Goal: Task Accomplishment & Management: Complete application form

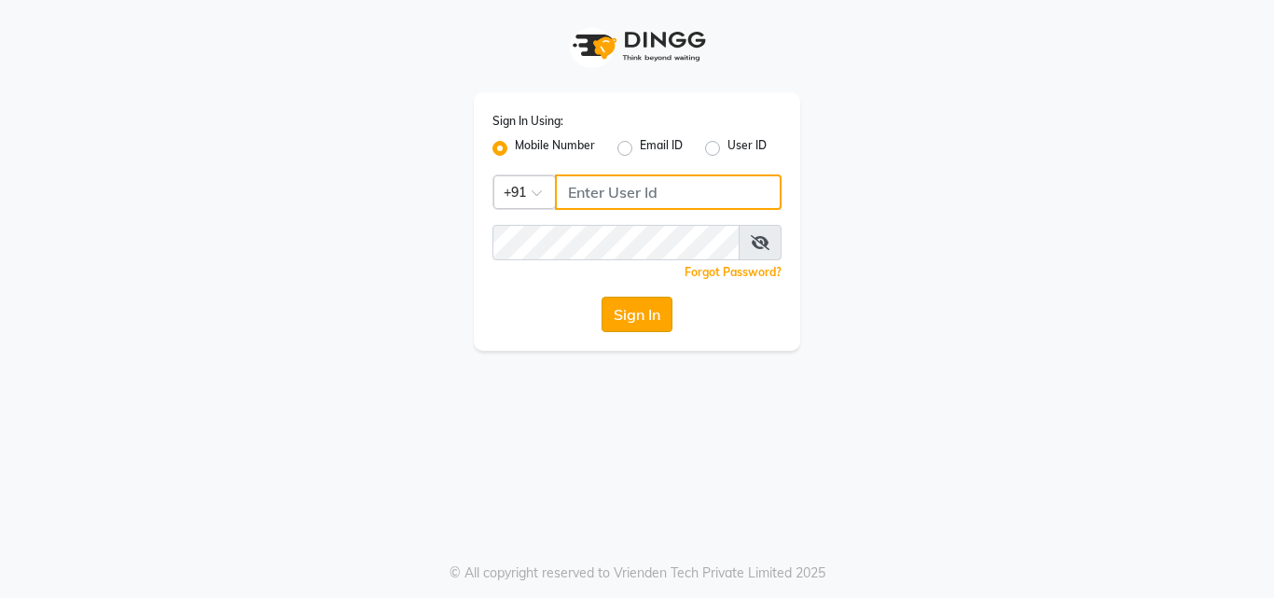
type input "9703629668"
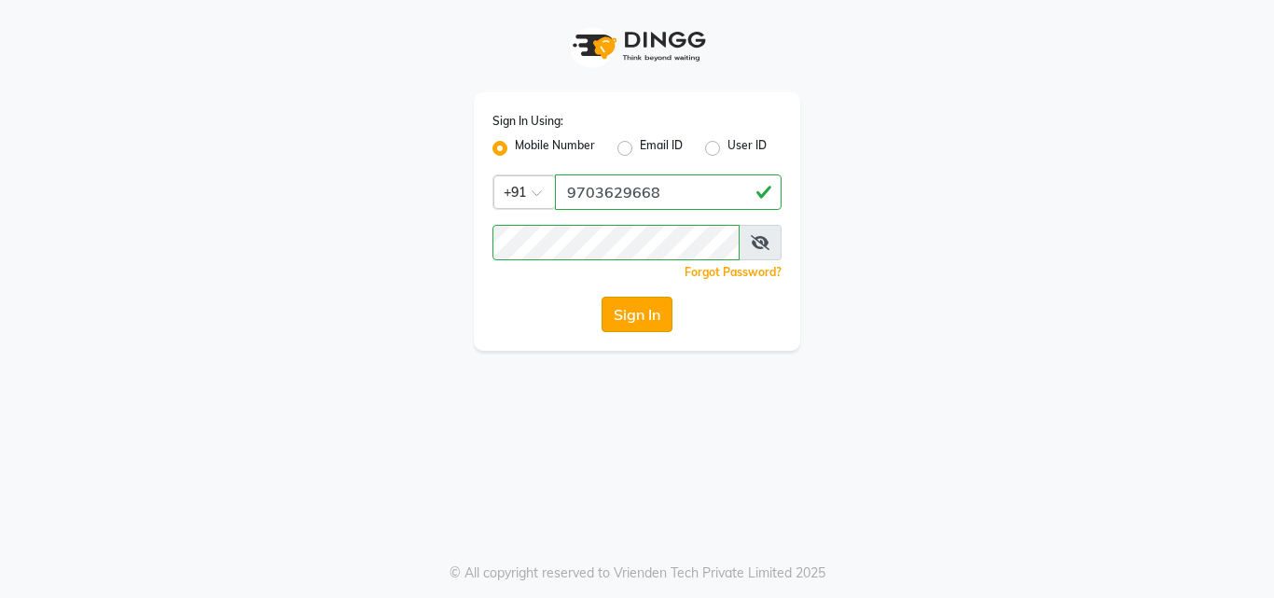
click at [635, 311] on button "Sign In" at bounding box center [636, 314] width 71 height 35
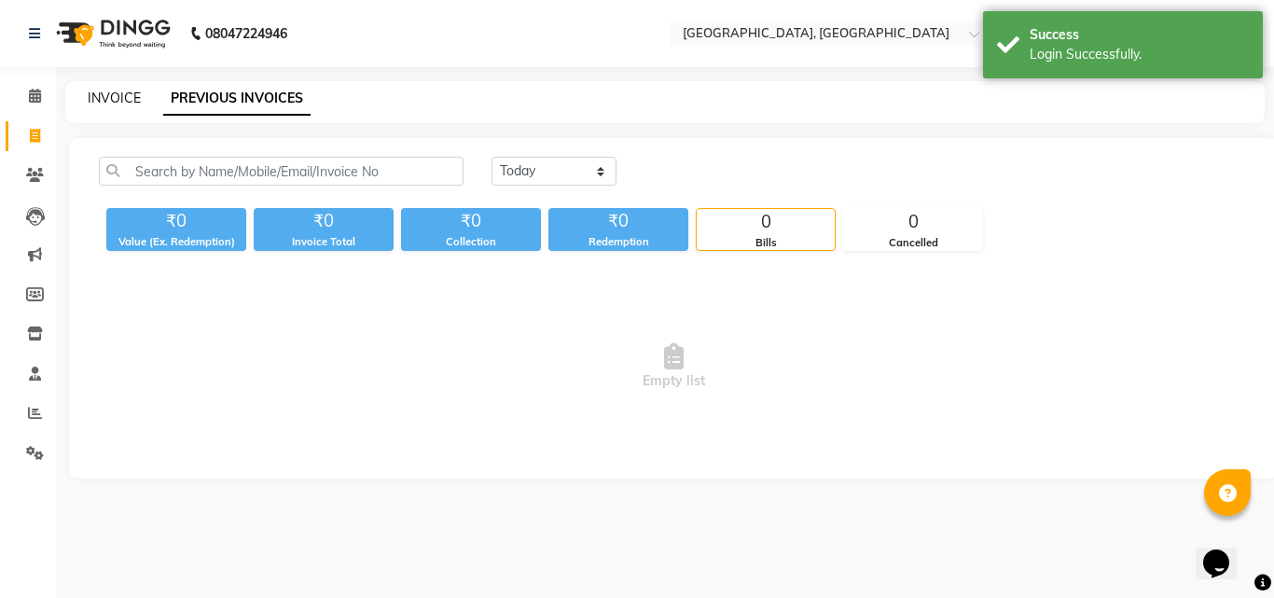
click at [121, 90] on link "INVOICE" at bounding box center [114, 98] width 53 height 17
select select "service"
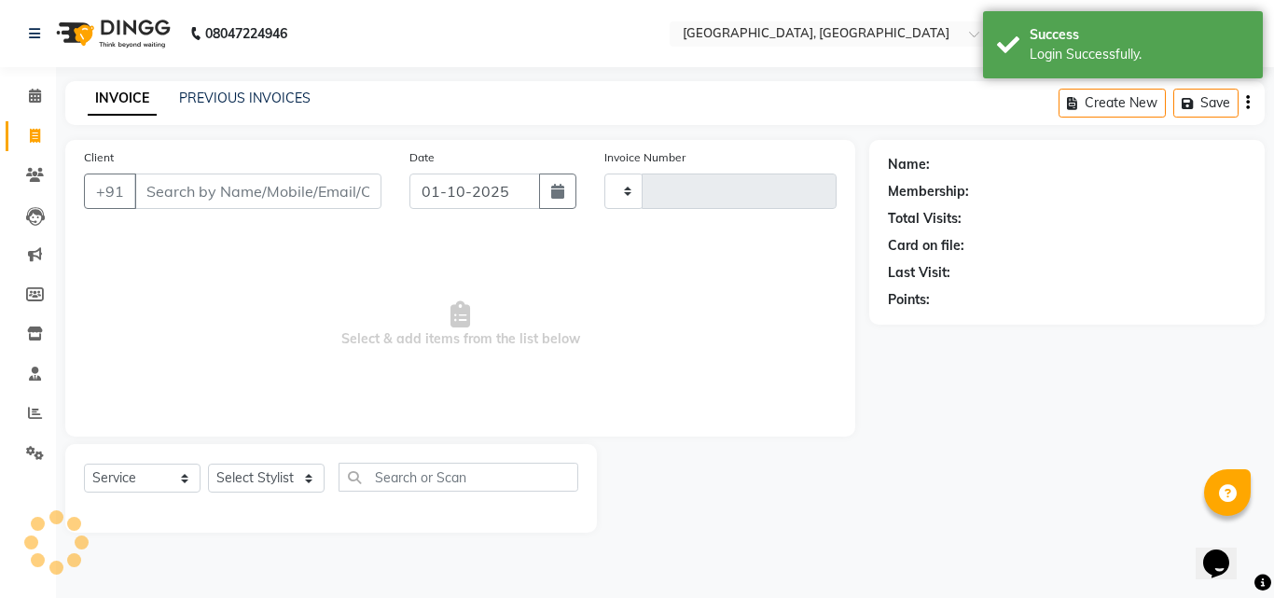
type input "1470"
select select "5506"
click at [239, 186] on input "Client" at bounding box center [257, 190] width 247 height 35
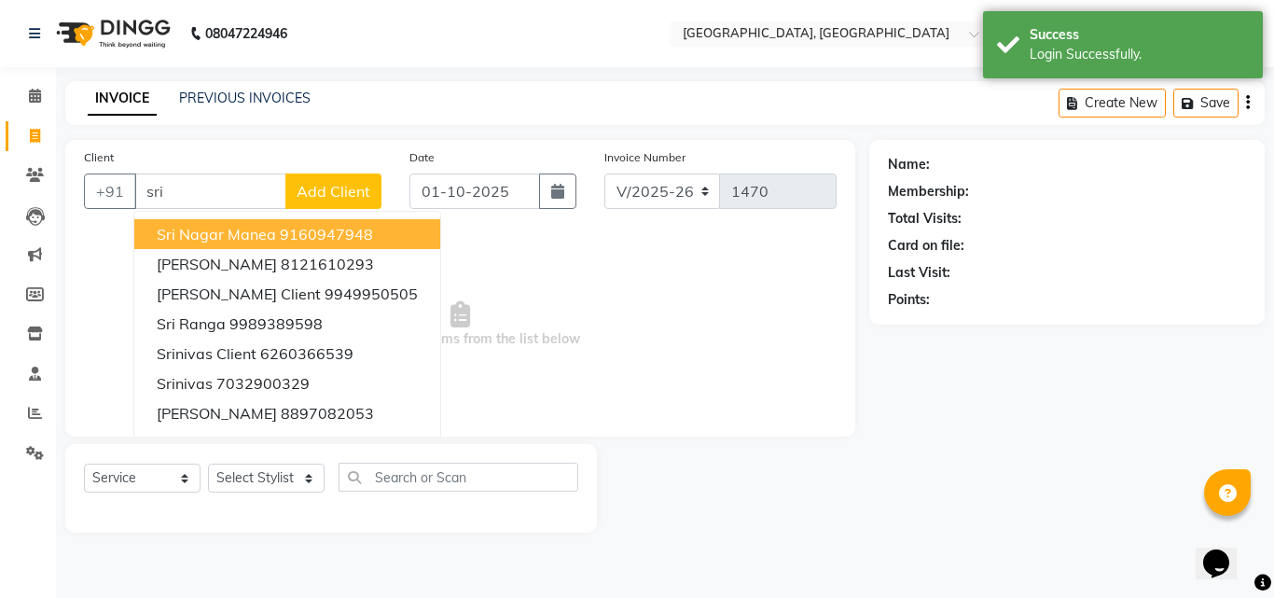
click at [249, 232] on span "Sri Nagar Manea" at bounding box center [216, 234] width 119 height 19
type input "9160947948"
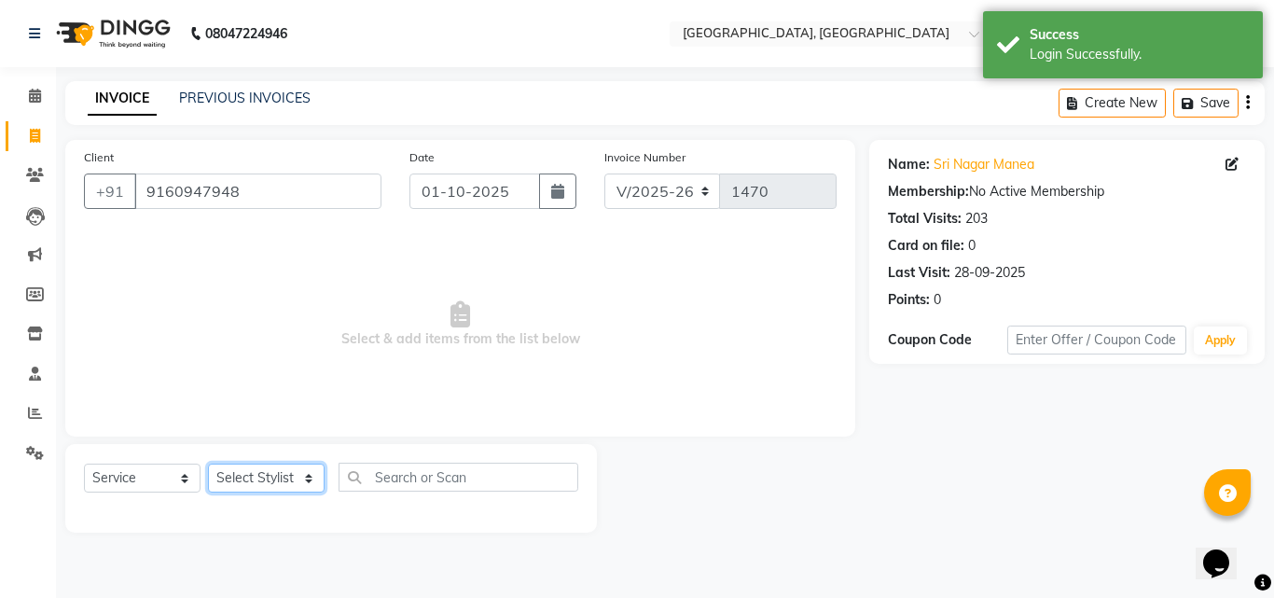
click at [272, 463] on select "Select Stylist Manager [PERSON_NAME] [PERSON_NAME] [PERSON_NAME] [PERSON_NAME]" at bounding box center [266, 477] width 117 height 29
select select "50205"
click at [208, 463] on select "Select Stylist Manager [PERSON_NAME] [PERSON_NAME] [PERSON_NAME] [PERSON_NAME]" at bounding box center [266, 477] width 117 height 29
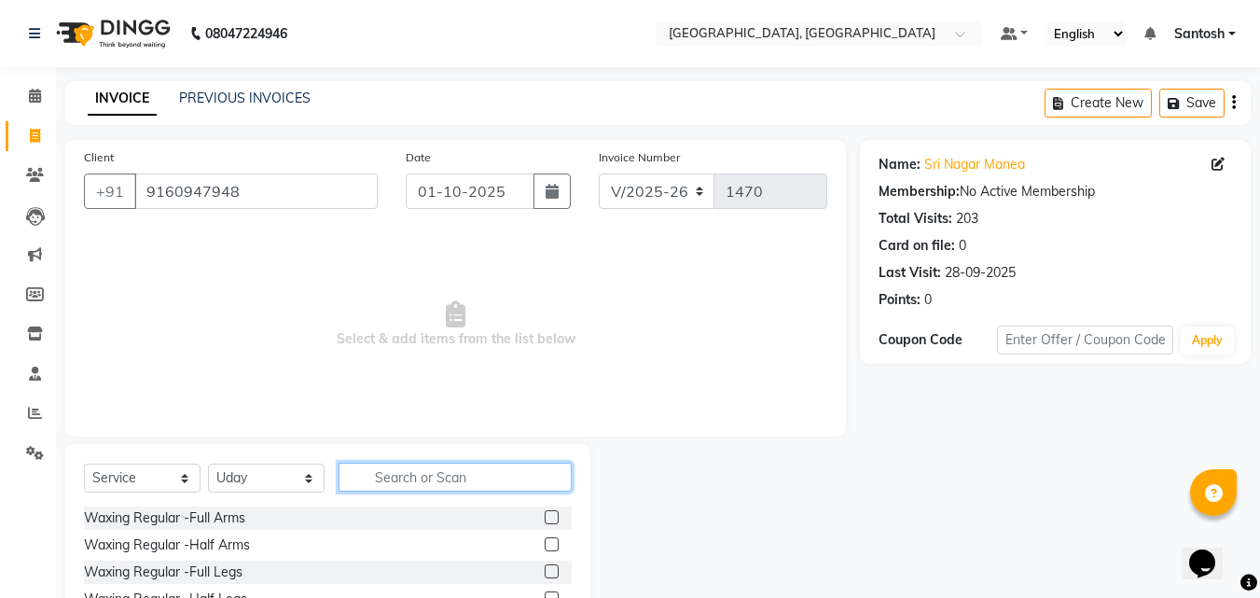
click at [455, 471] on input "text" at bounding box center [454, 476] width 233 height 29
type input "wash"
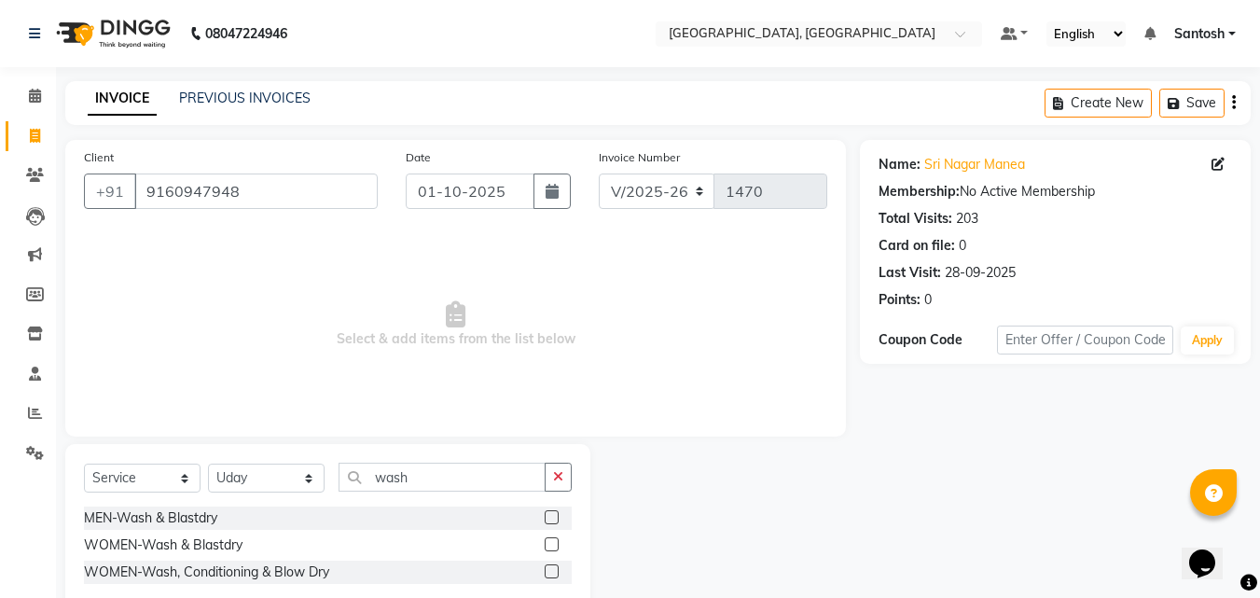
click at [553, 572] on label at bounding box center [552, 571] width 14 height 14
click at [553, 572] on input "checkbox" at bounding box center [551, 572] width 12 height 12
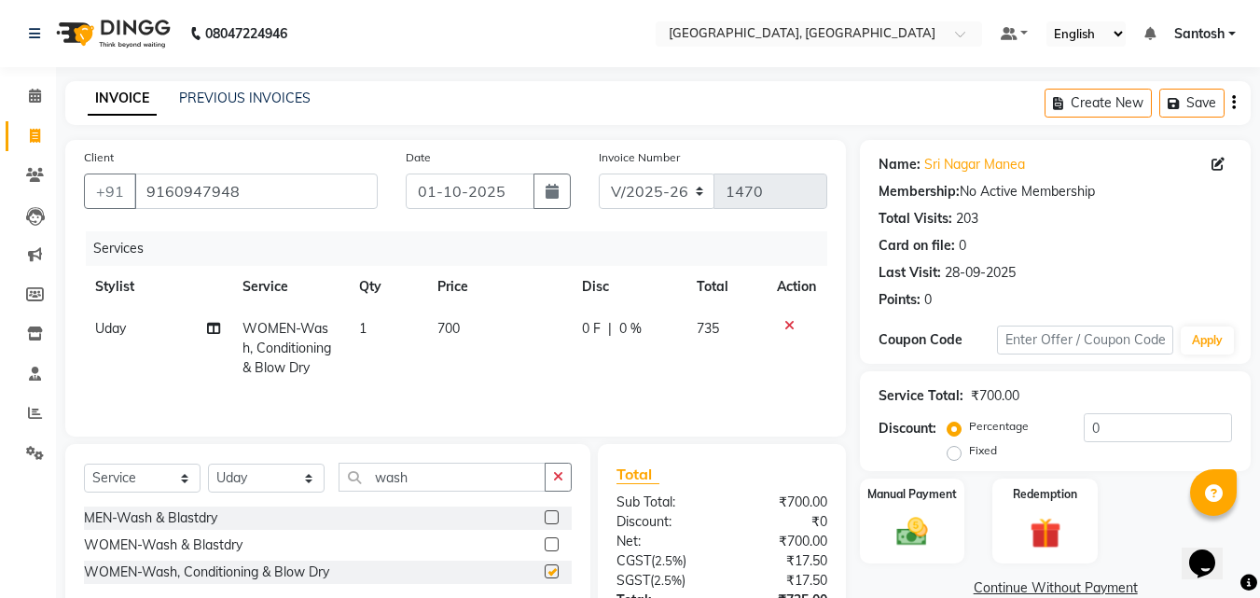
checkbox input "false"
click at [467, 325] on td "700" at bounding box center [498, 348] width 145 height 81
select select "50205"
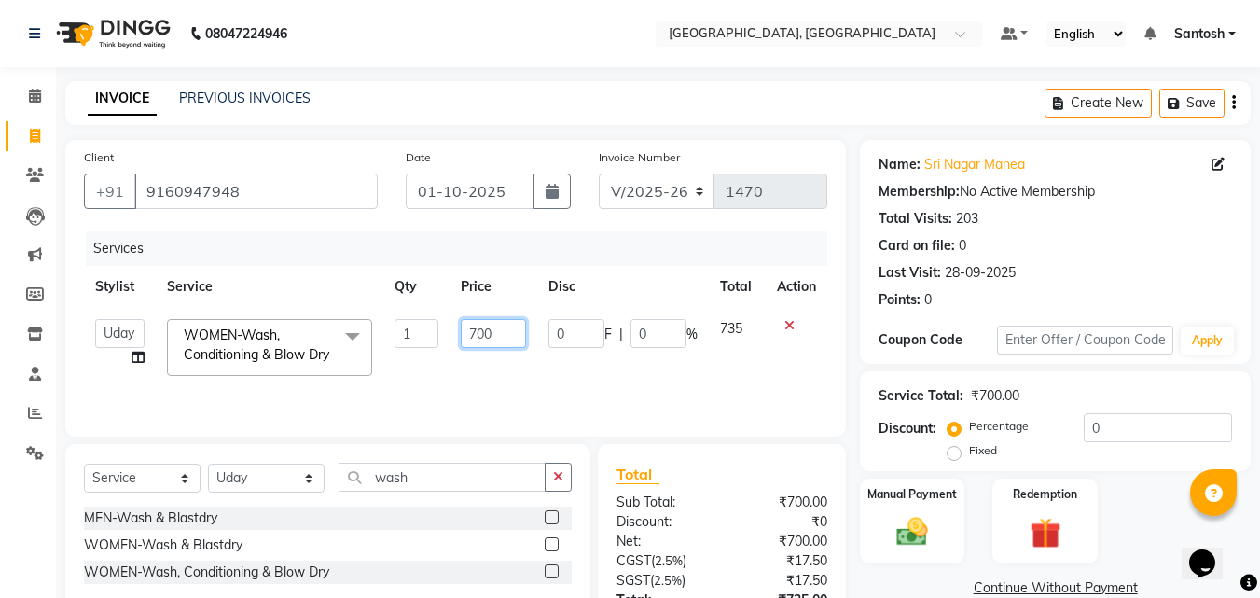
click at [500, 325] on input "700" at bounding box center [493, 333] width 64 height 29
type input "7"
type input "449"
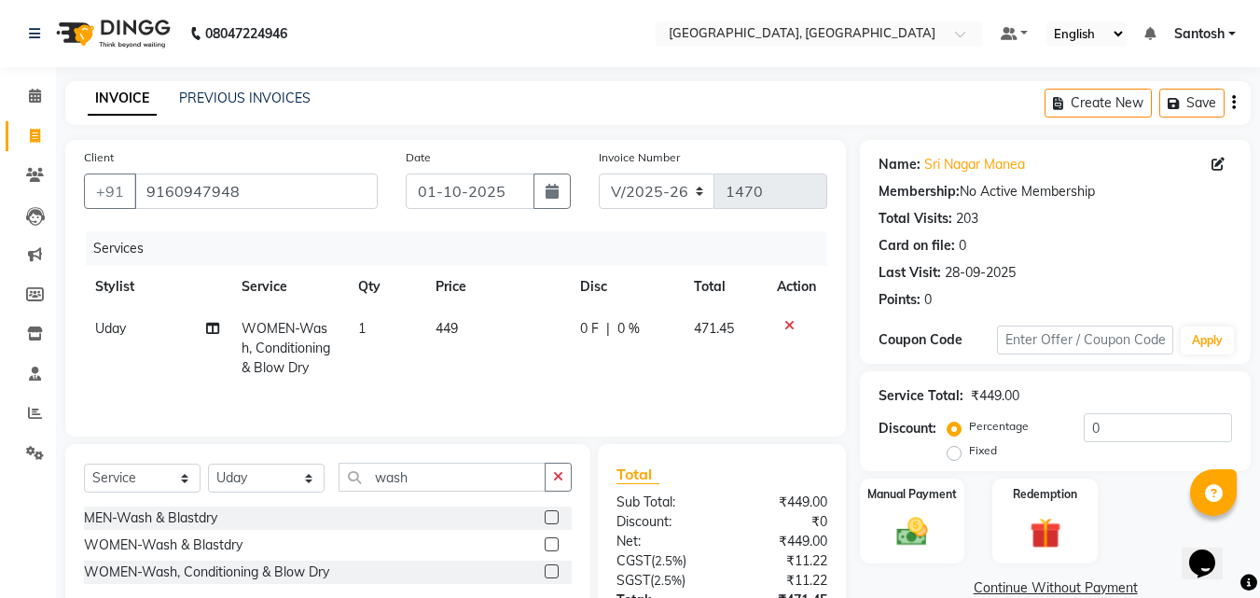
click at [547, 354] on tr "Uday WOMEN-Wash, Conditioning & Blow Dry 1 449 0 F | 0 % 471.45" at bounding box center [455, 348] width 743 height 81
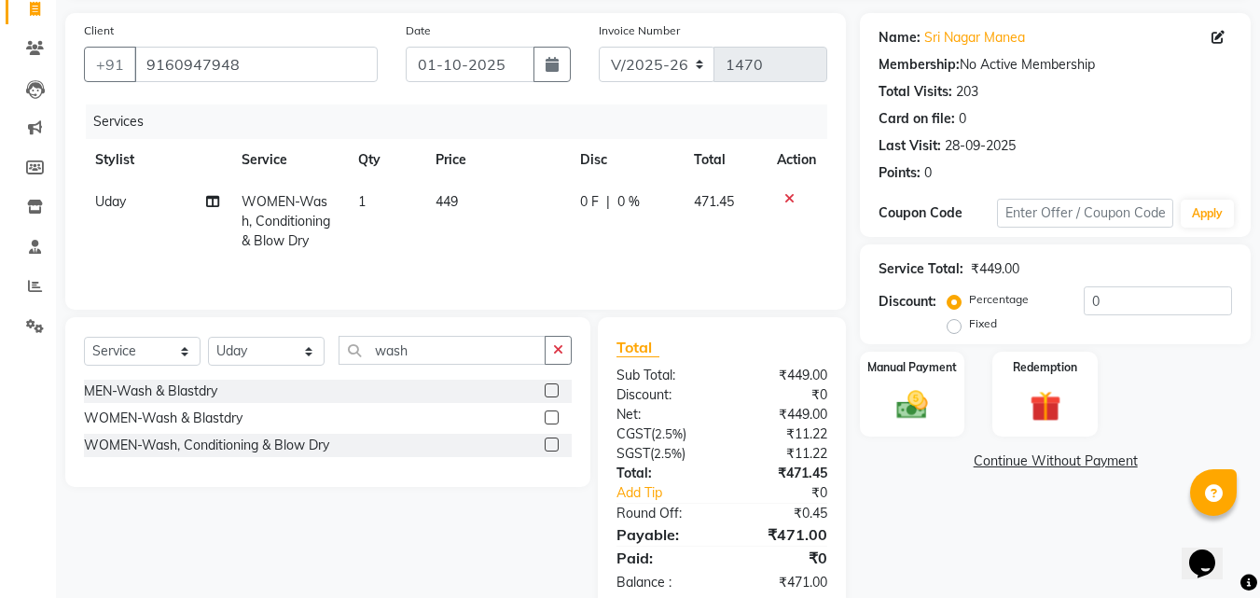
scroll to position [168, 0]
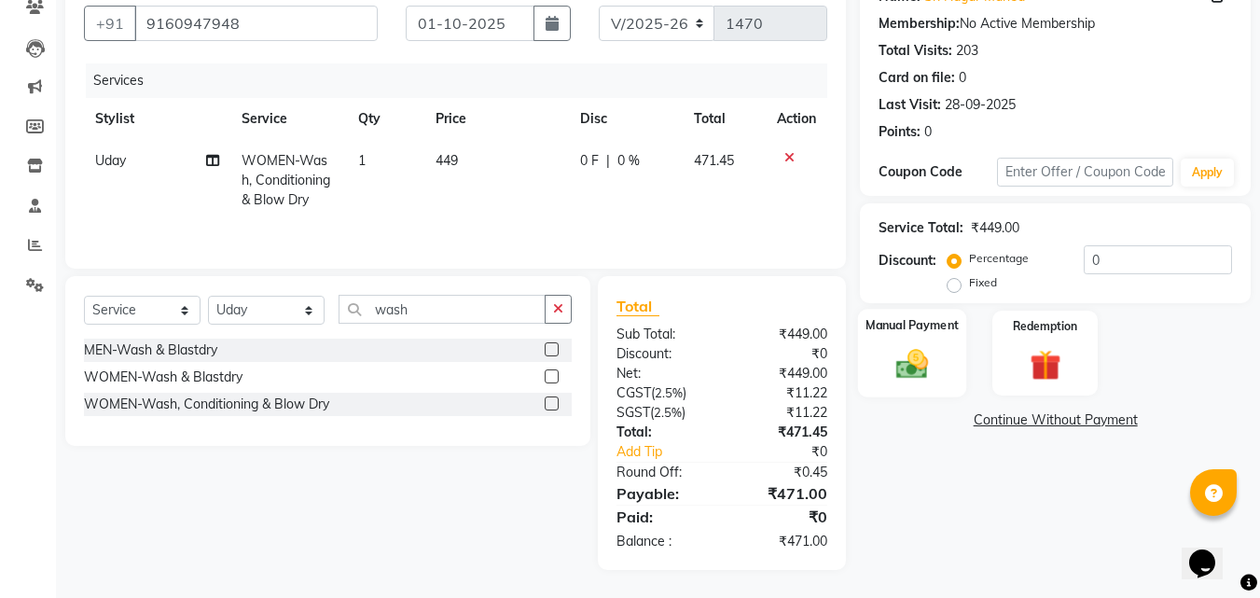
click at [933, 368] on img at bounding box center [912, 363] width 52 height 37
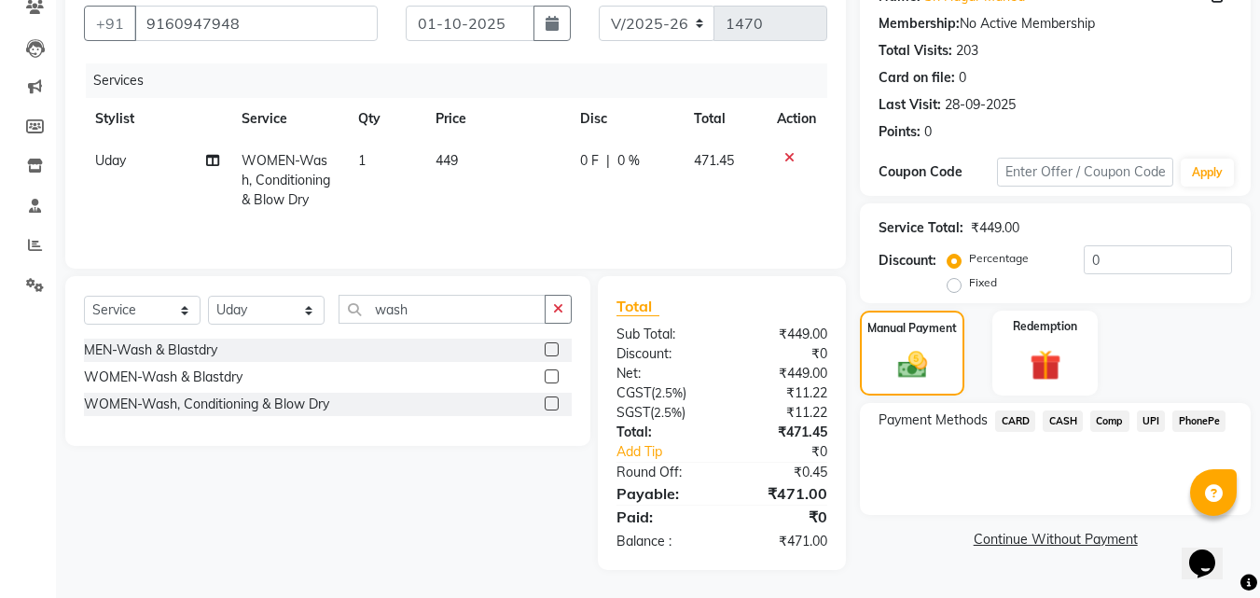
click at [1194, 421] on span "PhonePe" at bounding box center [1198, 420] width 53 height 21
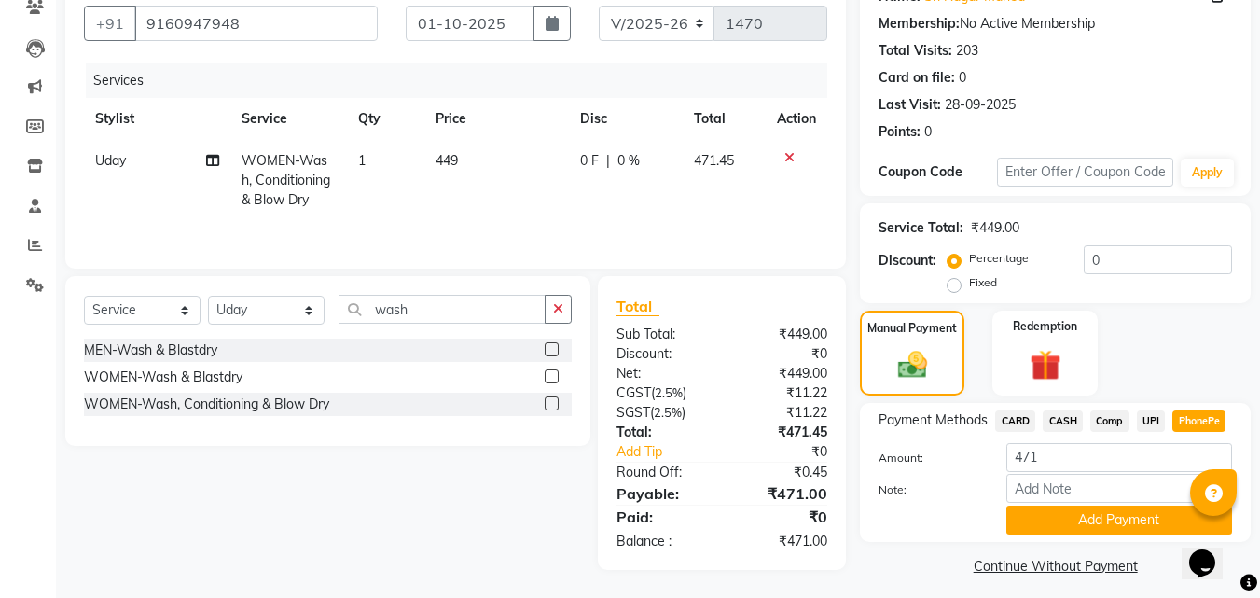
drag, startPoint x: 1105, startPoint y: 517, endPoint x: 1120, endPoint y: 520, distance: 15.4
click at [1117, 518] on button "Add Payment" at bounding box center [1119, 519] width 226 height 29
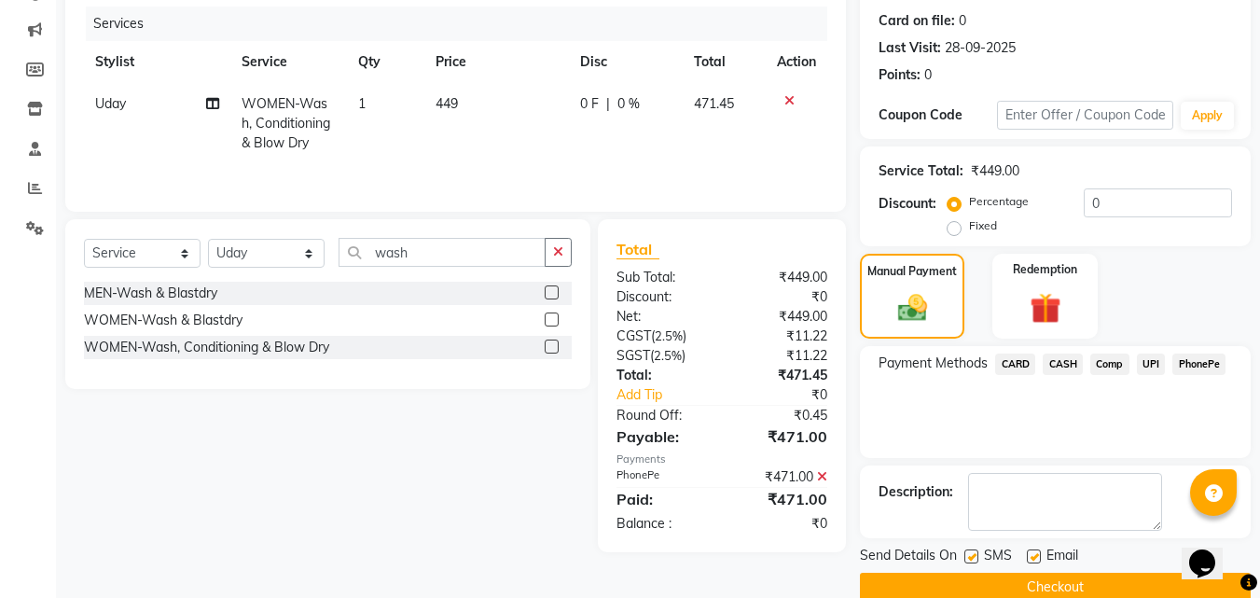
scroll to position [256, 0]
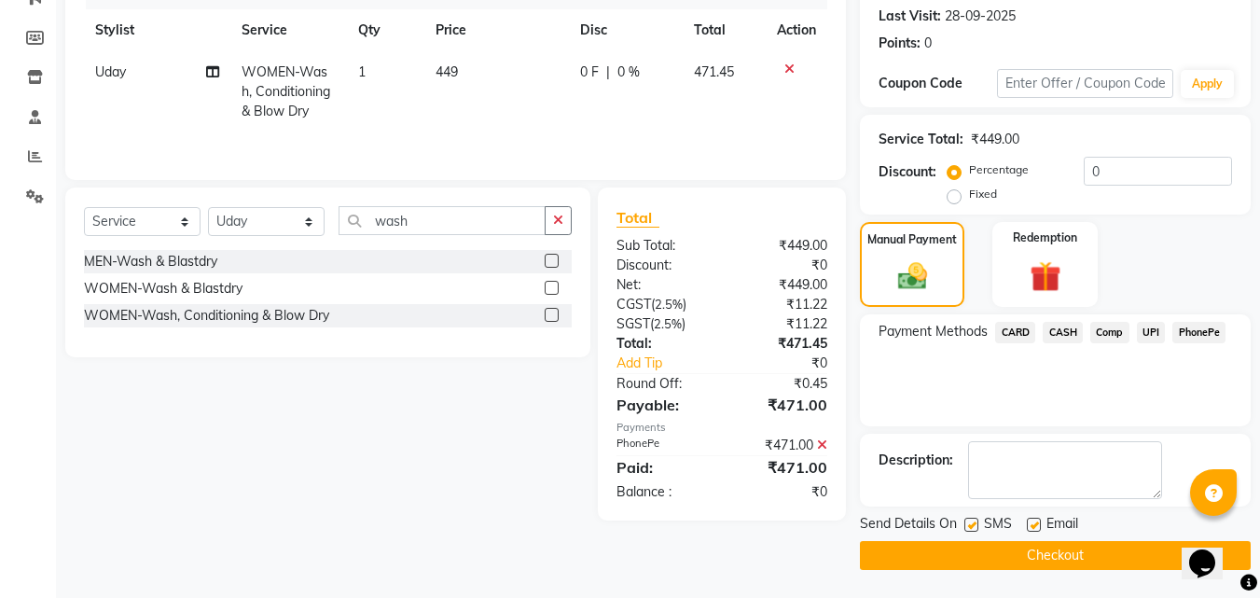
click at [1007, 552] on button "Checkout" at bounding box center [1055, 555] width 391 height 29
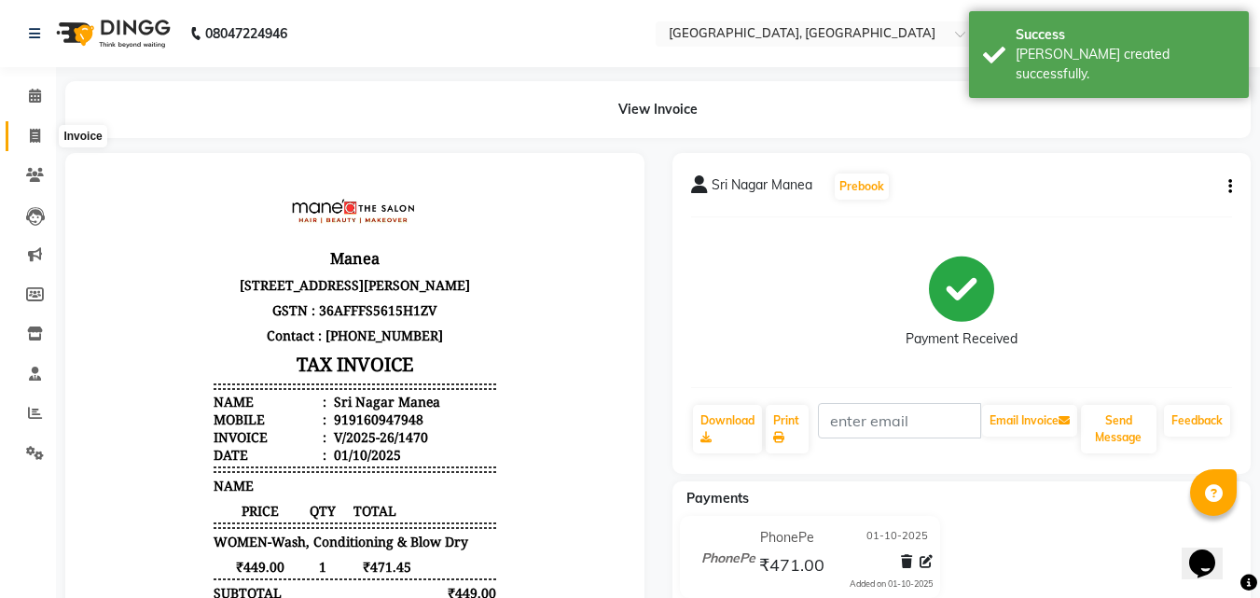
click at [32, 137] on icon at bounding box center [35, 136] width 10 height 14
select select "service"
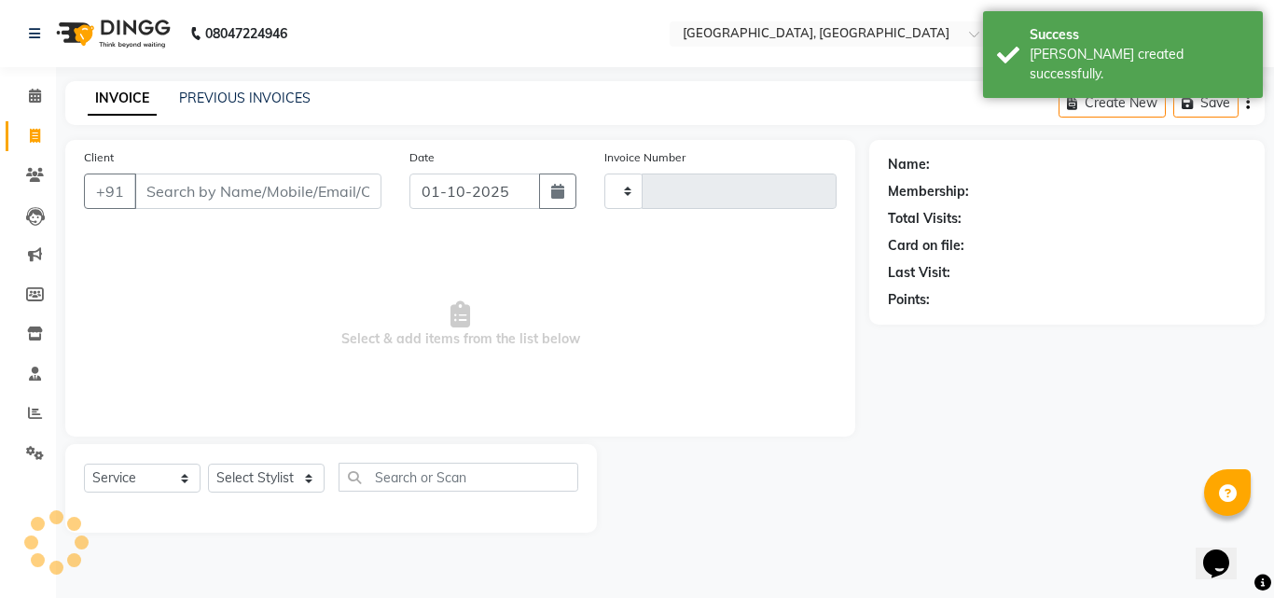
type input "1471"
select select "5506"
click at [221, 186] on input "Client" at bounding box center [257, 190] width 247 height 35
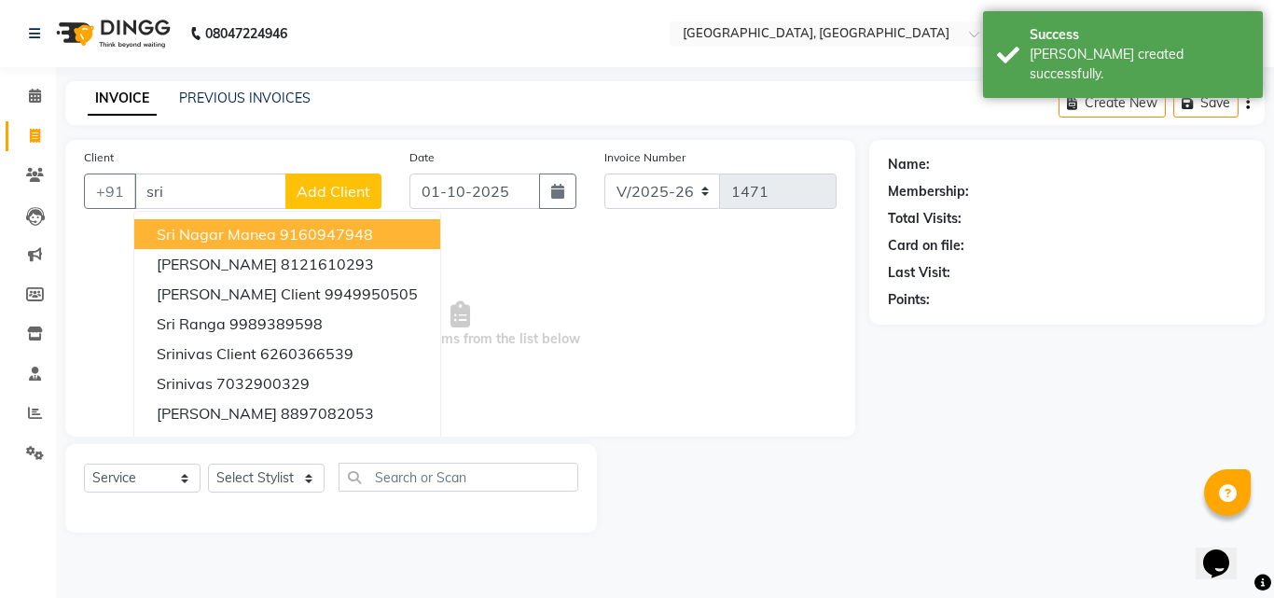
click at [262, 232] on span "Sri Nagar Manea" at bounding box center [216, 234] width 119 height 19
type input "9160947948"
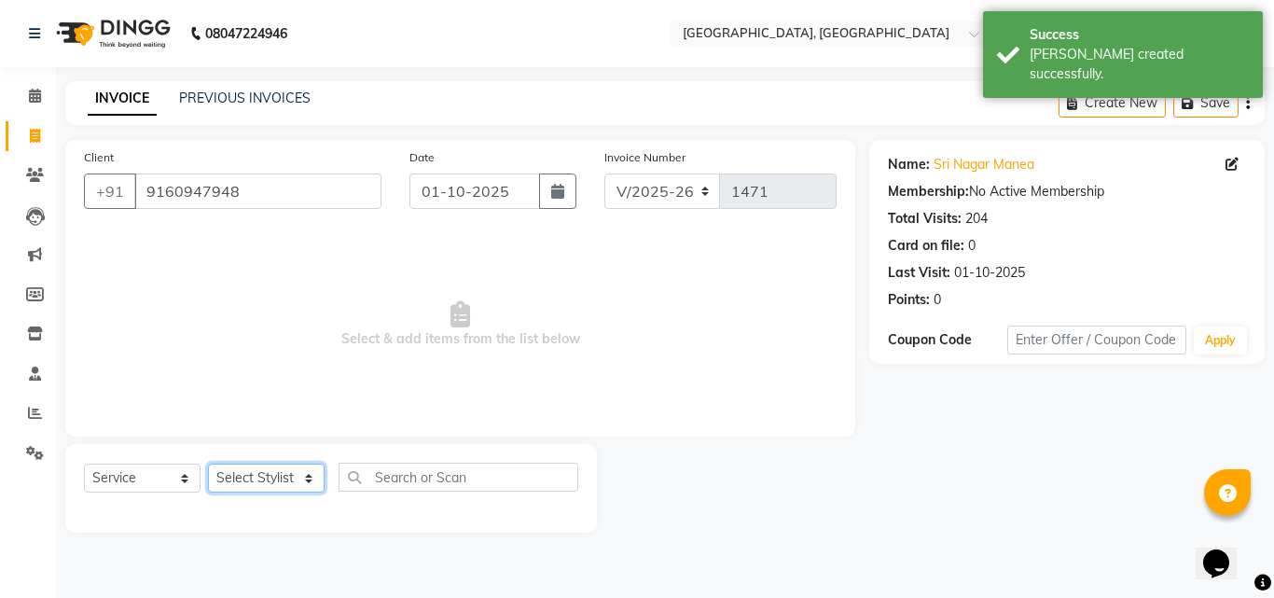
click at [261, 478] on select "Select Stylist Manager [PERSON_NAME] [PERSON_NAME] [PERSON_NAME] [PERSON_NAME]" at bounding box center [266, 477] width 117 height 29
select select "50205"
click at [208, 463] on select "Select Stylist Manager [PERSON_NAME] [PERSON_NAME] [PERSON_NAME] [PERSON_NAME]" at bounding box center [266, 477] width 117 height 29
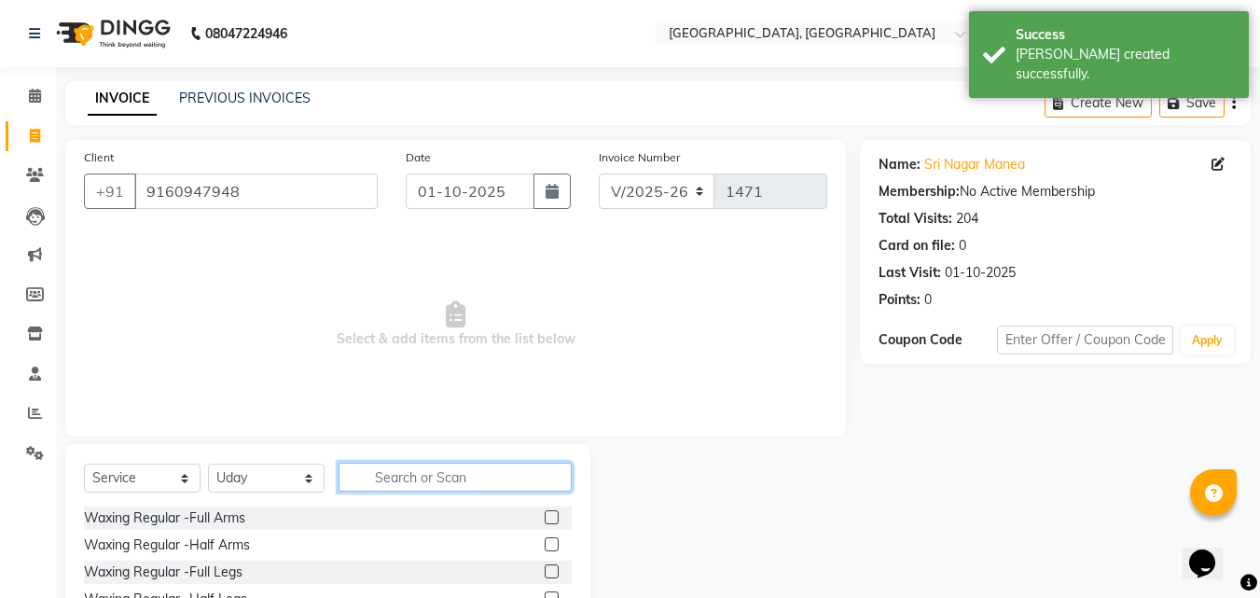
click at [465, 482] on input "text" at bounding box center [454, 476] width 233 height 29
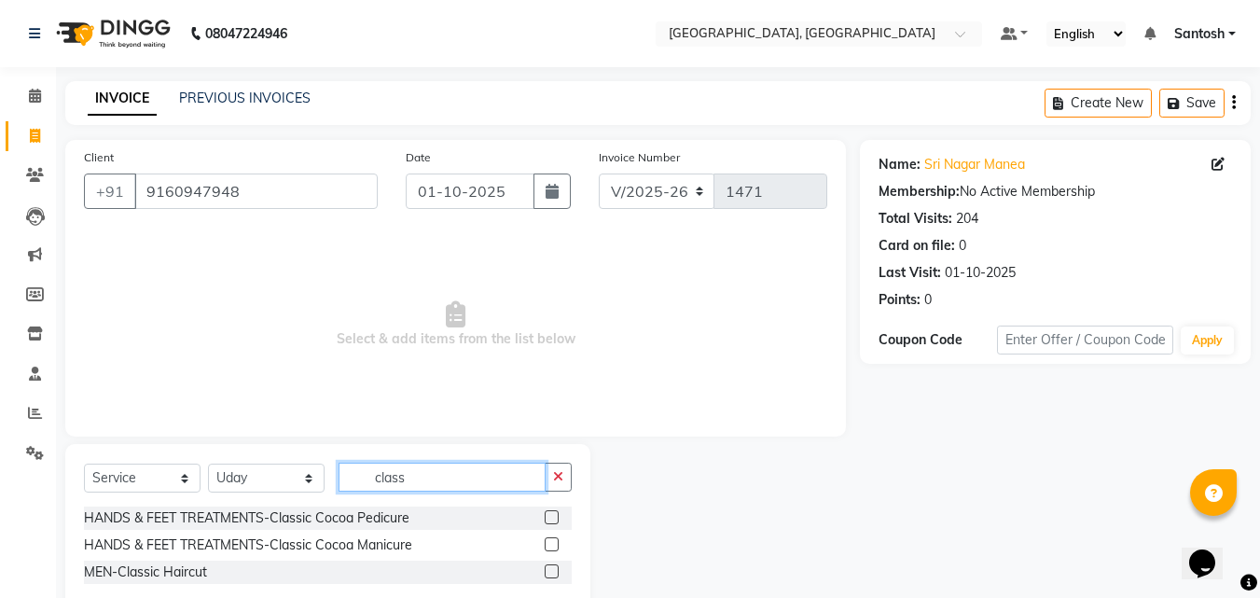
type input "class"
click at [555, 572] on label at bounding box center [552, 571] width 14 height 14
click at [555, 572] on input "checkbox" at bounding box center [551, 572] width 12 height 12
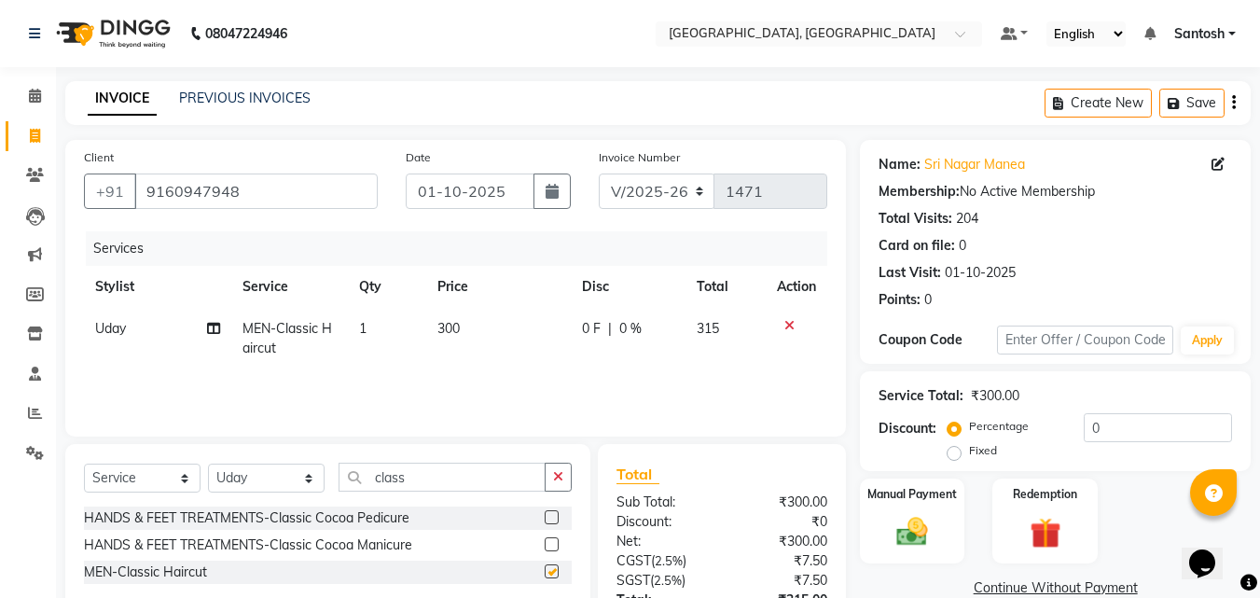
checkbox input "false"
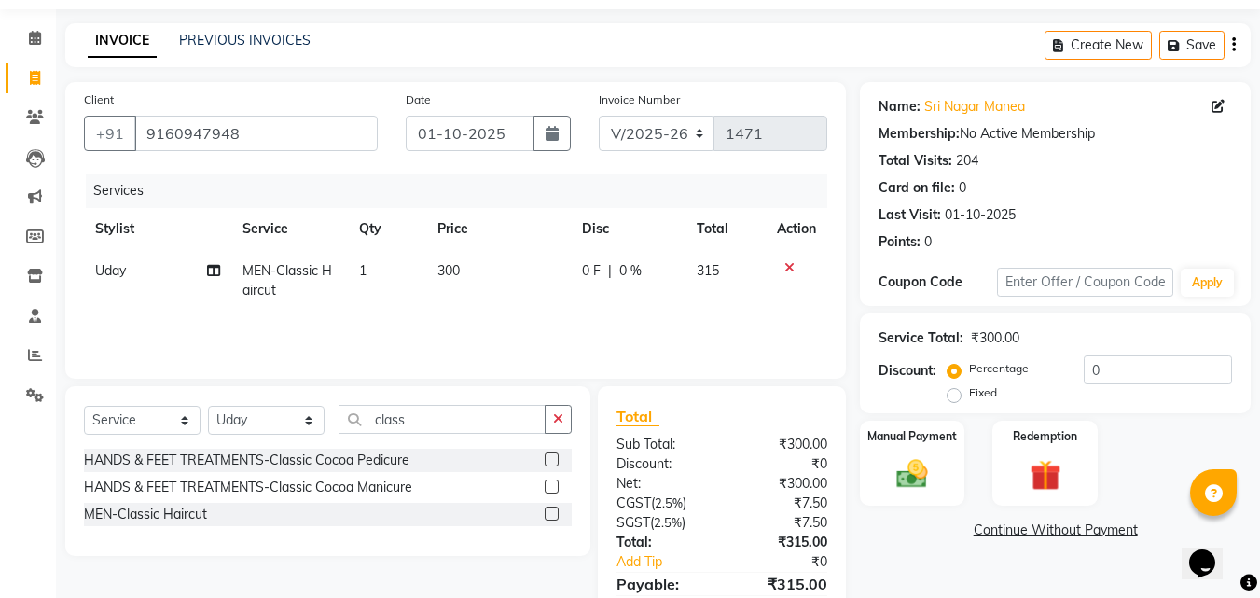
scroll to position [148, 0]
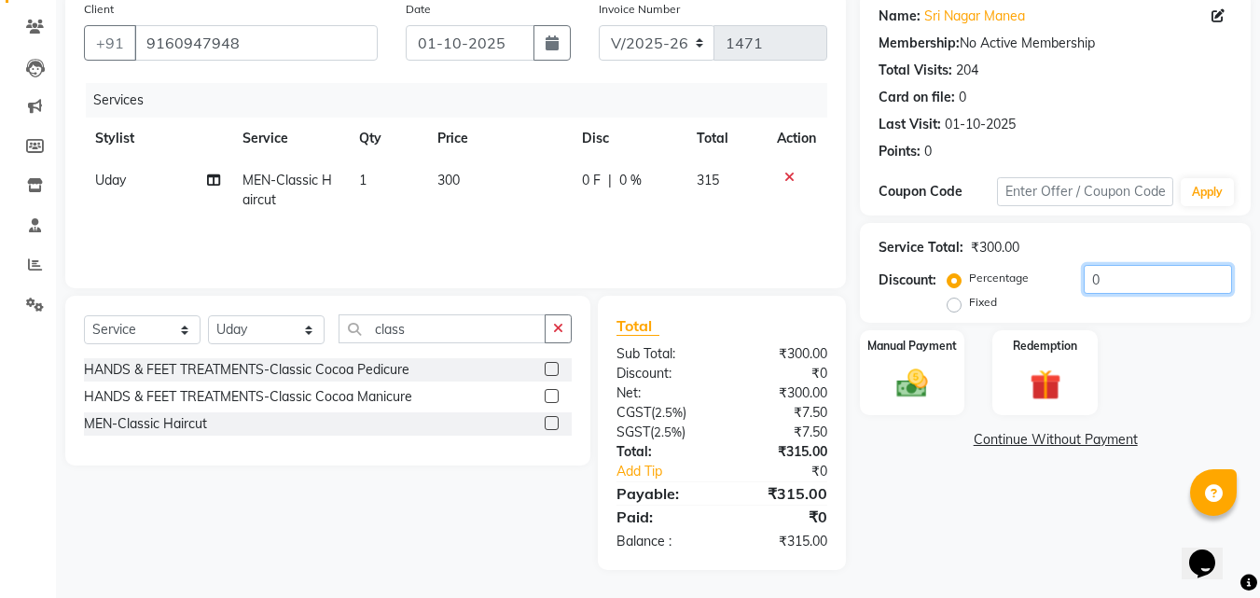
click at [1166, 269] on input "0" at bounding box center [1157, 279] width 148 height 29
type input "20"
click at [959, 501] on div "Name: [PERSON_NAME] Manea Membership: No Active Membership Total Visits: 204 Ca…" at bounding box center [1062, 281] width 405 height 578
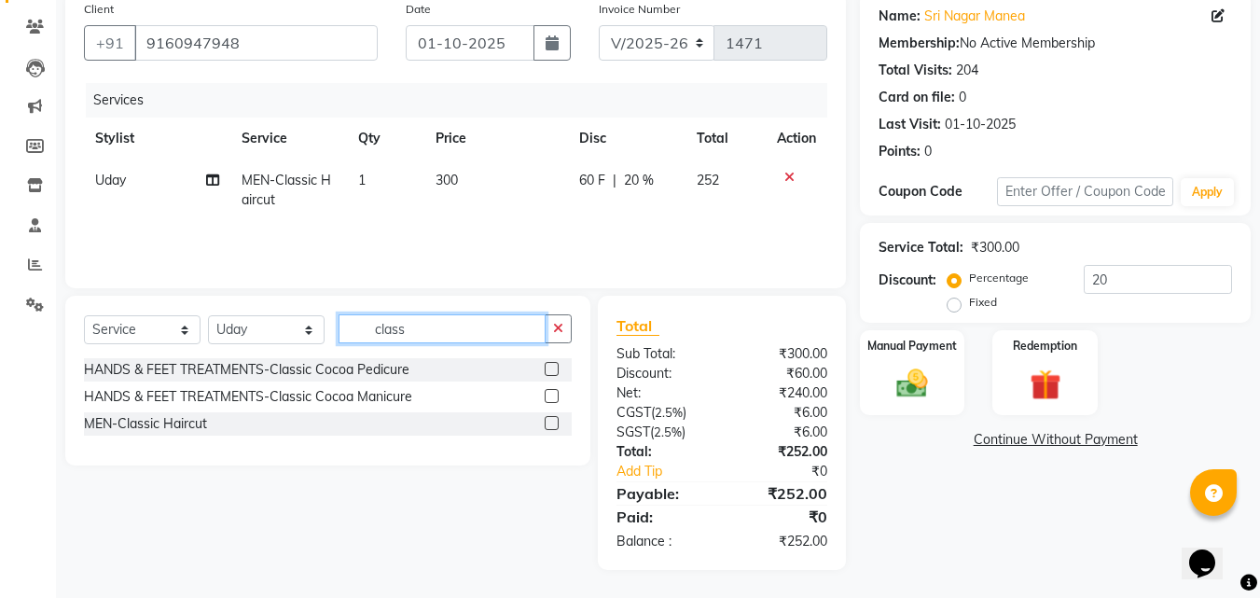
click at [491, 325] on input "class" at bounding box center [441, 328] width 207 height 29
type input "c"
type input "cre"
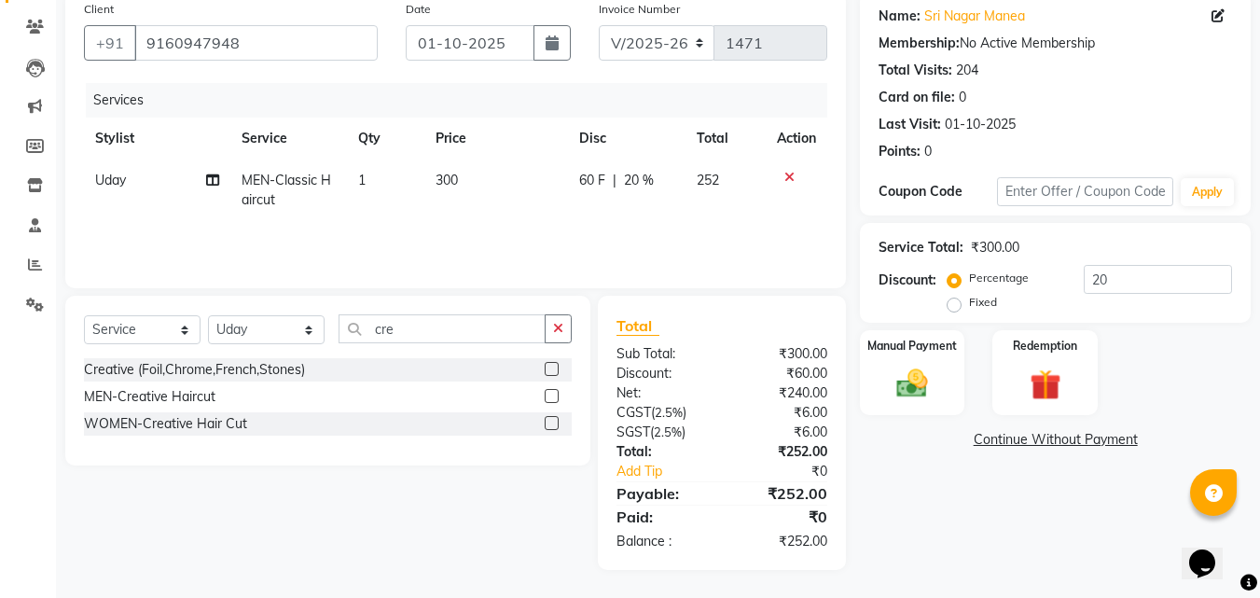
click at [552, 395] on label at bounding box center [552, 396] width 14 height 14
click at [552, 395] on input "checkbox" at bounding box center [551, 397] width 12 height 12
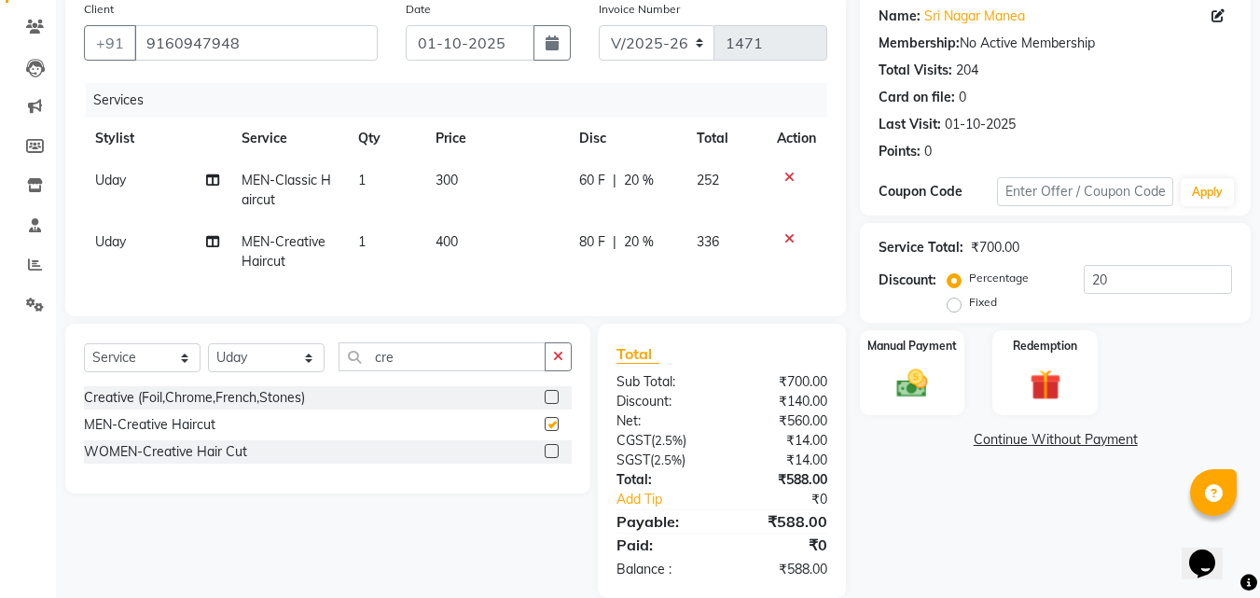
checkbox input "false"
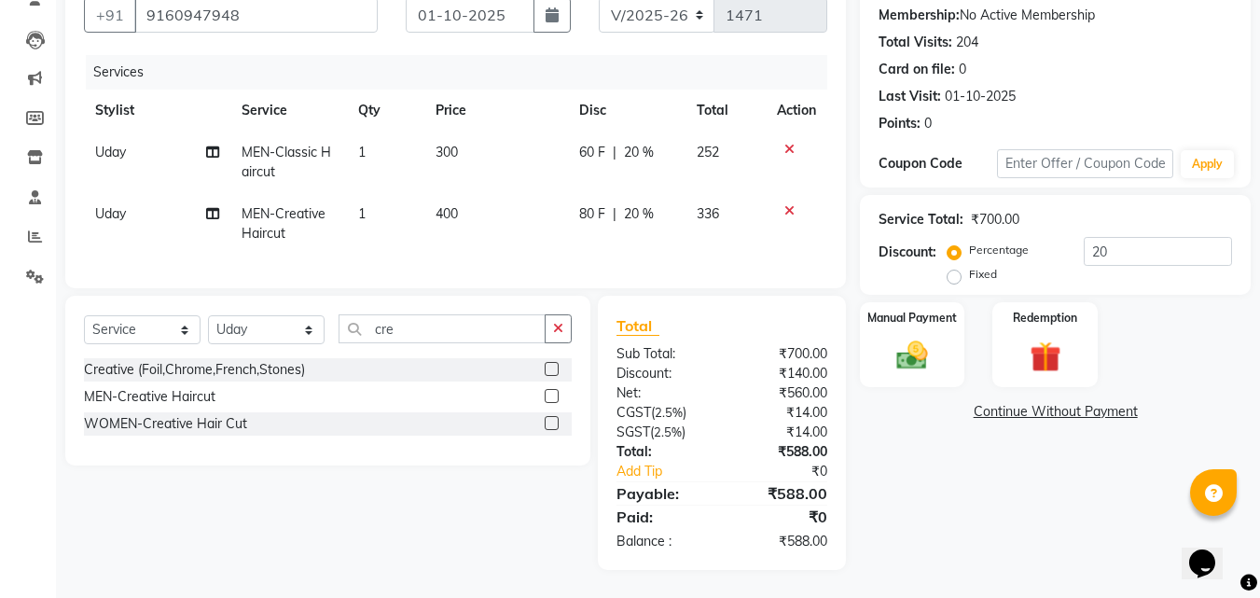
scroll to position [190, 0]
click at [788, 204] on icon at bounding box center [789, 210] width 10 height 13
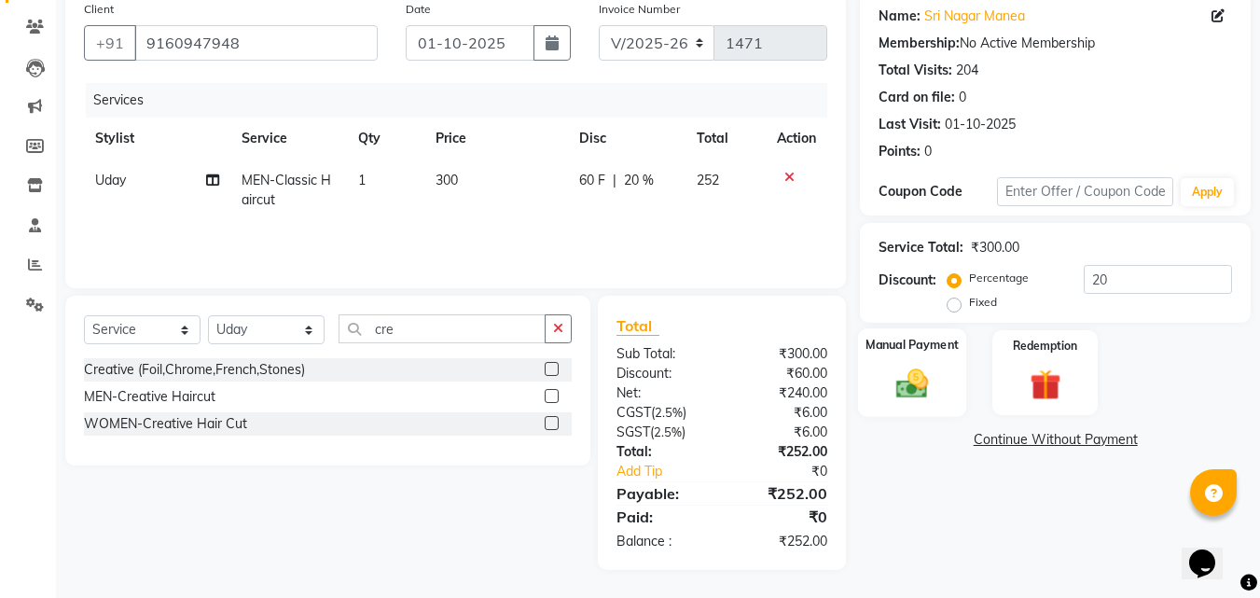
click at [907, 388] on img at bounding box center [912, 383] width 52 height 37
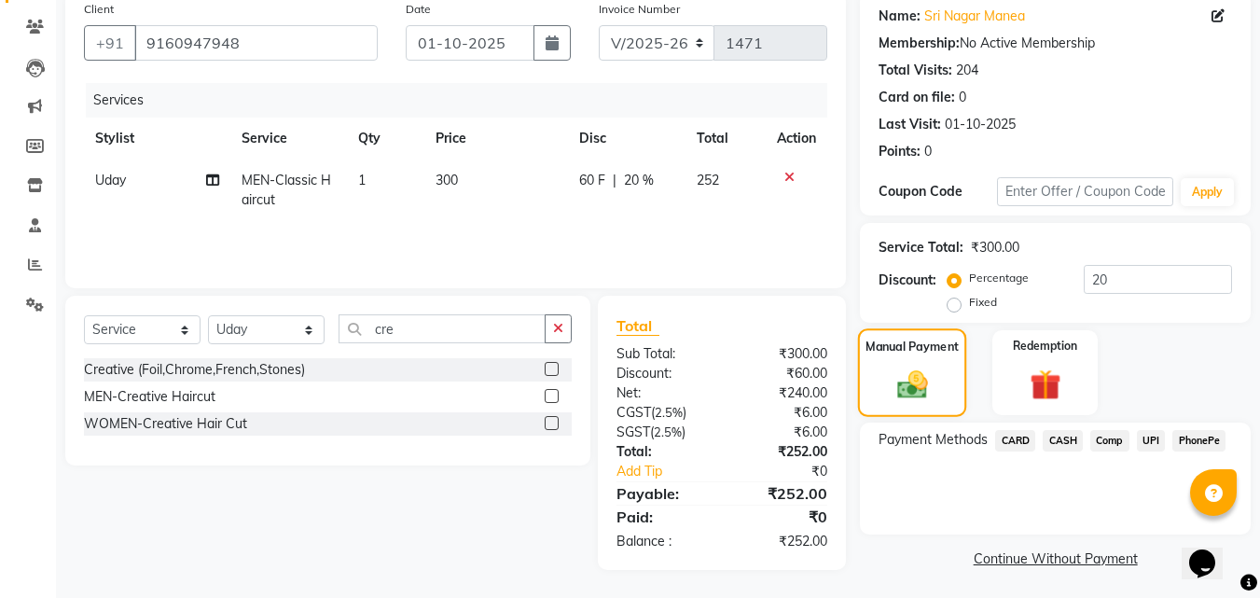
scroll to position [151, 0]
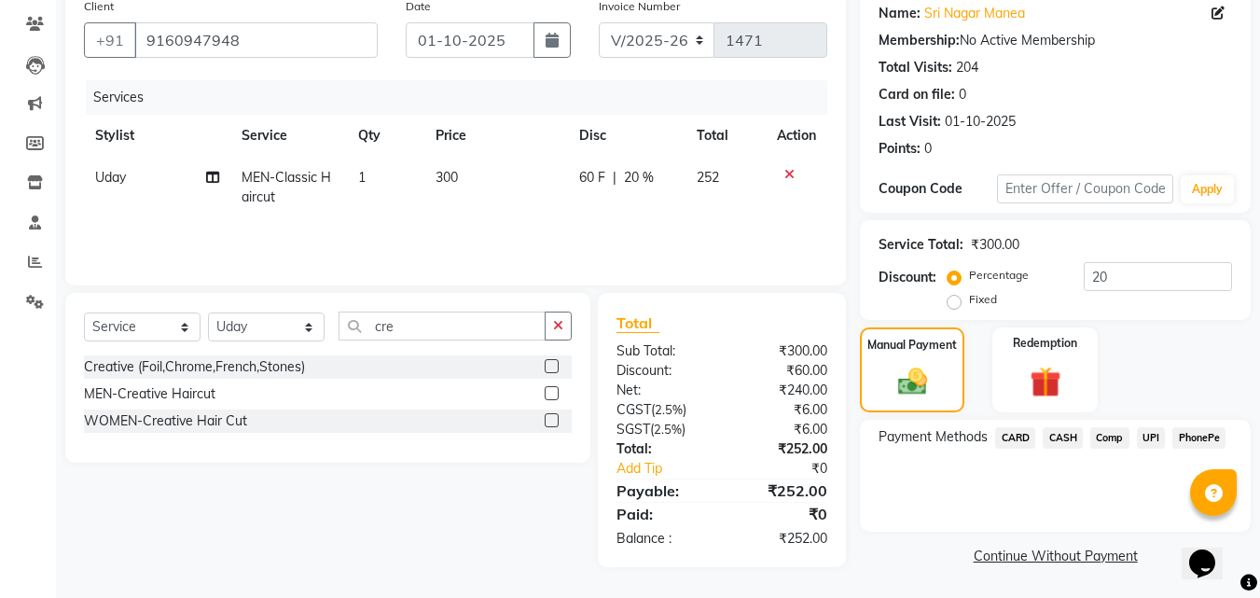
click at [1055, 437] on span "CASH" at bounding box center [1062, 437] width 40 height 21
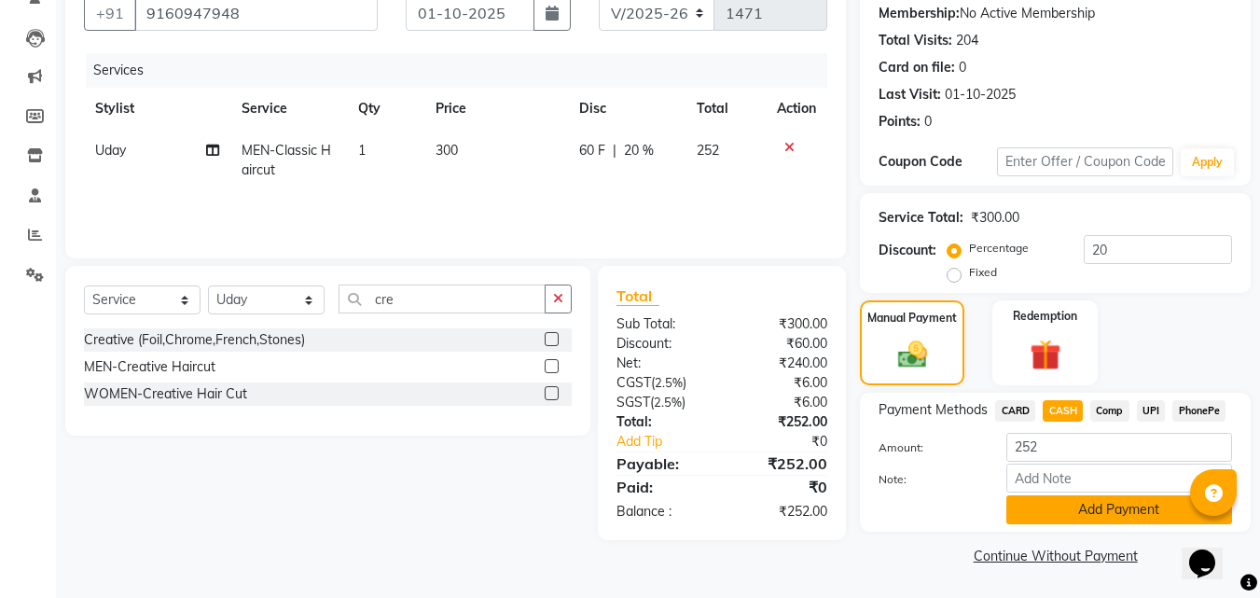
click at [1053, 507] on button "Add Payment" at bounding box center [1119, 509] width 226 height 29
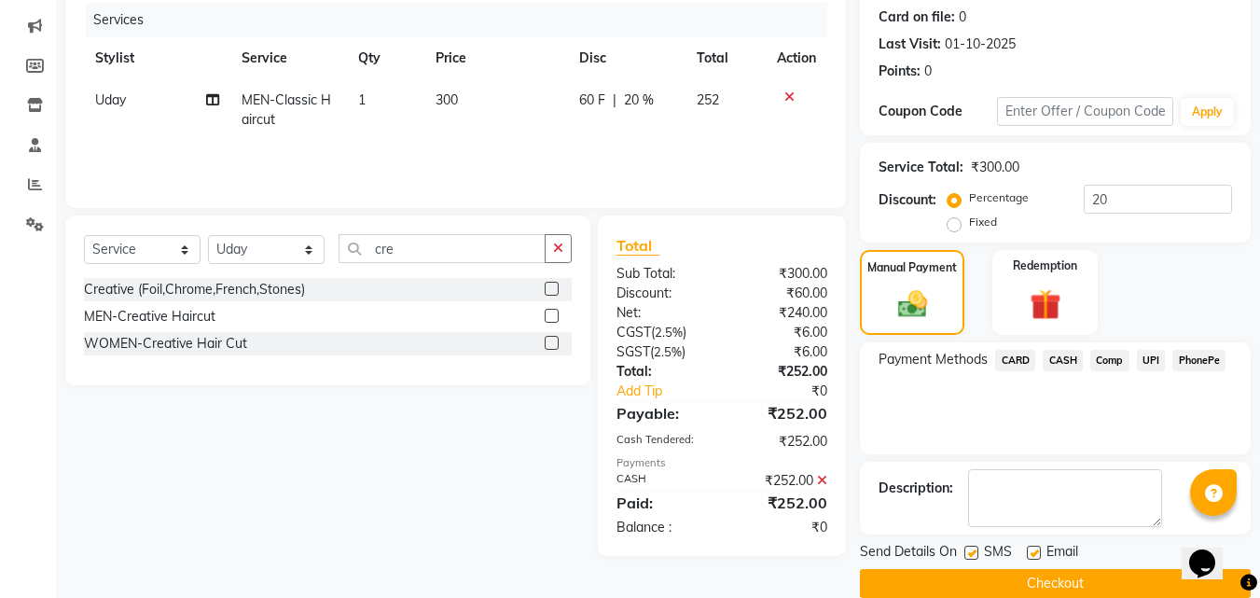
scroll to position [256, 0]
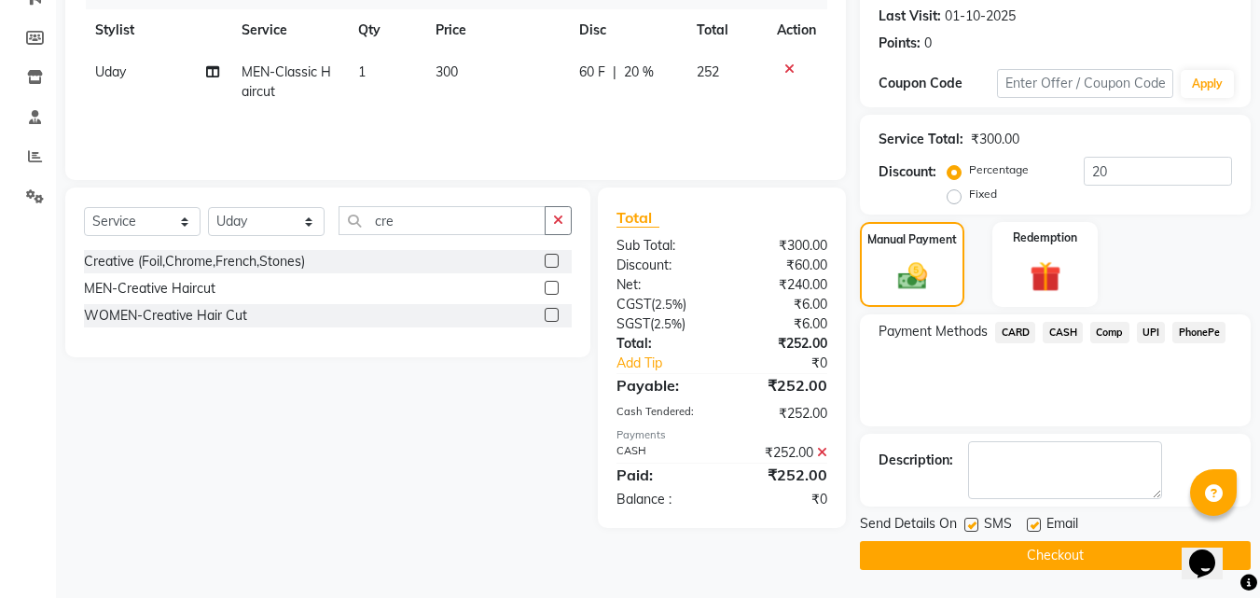
click at [973, 553] on button "Checkout" at bounding box center [1055, 555] width 391 height 29
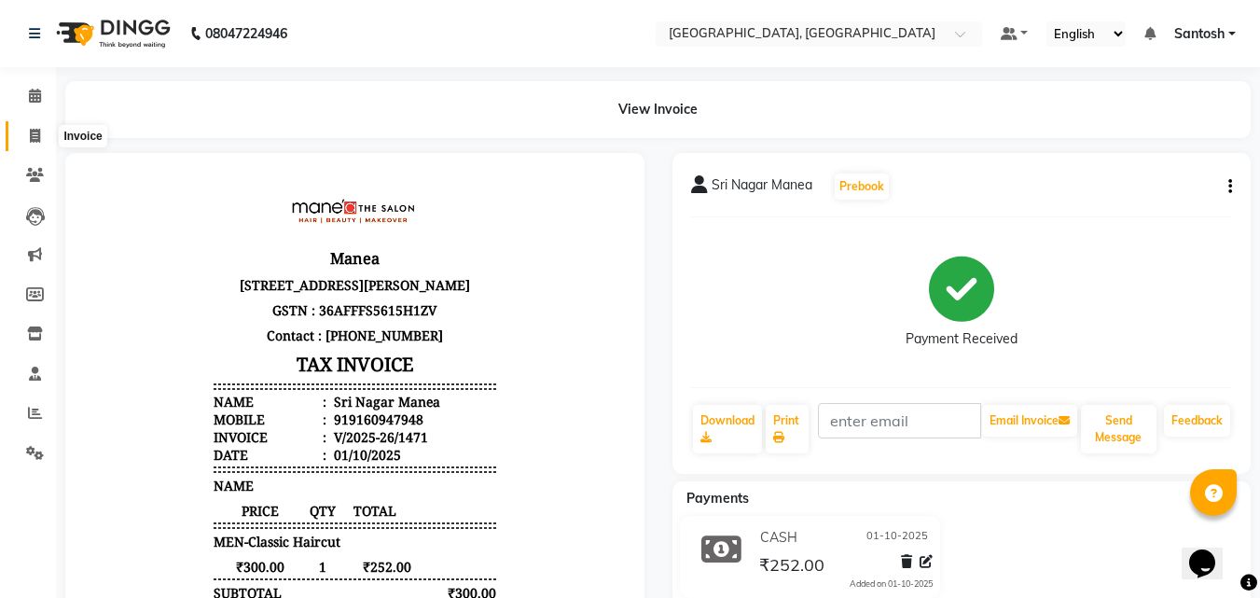
click at [31, 135] on icon at bounding box center [35, 136] width 10 height 14
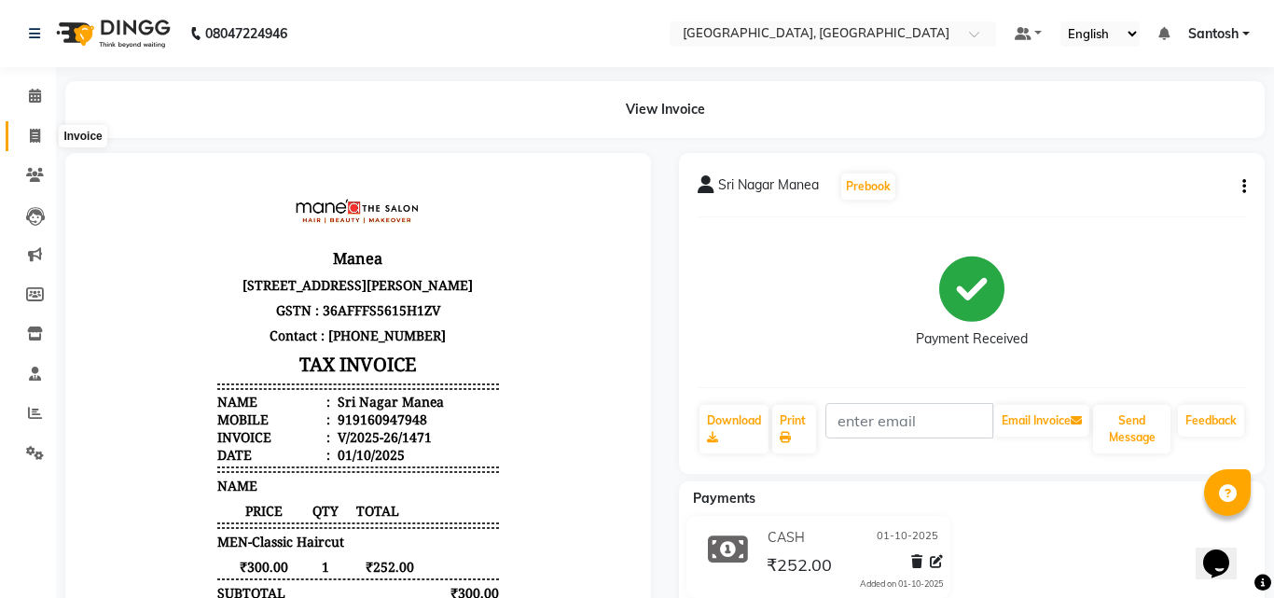
select select "5506"
select select "service"
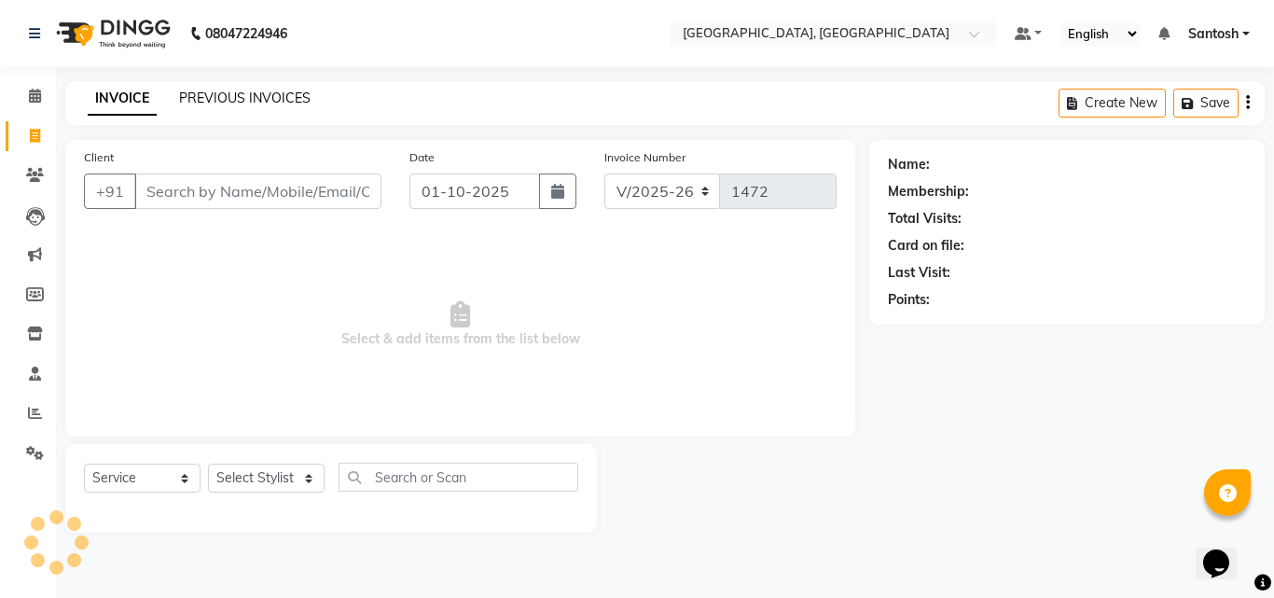
click at [265, 98] on link "PREVIOUS INVOICES" at bounding box center [244, 98] width 131 height 17
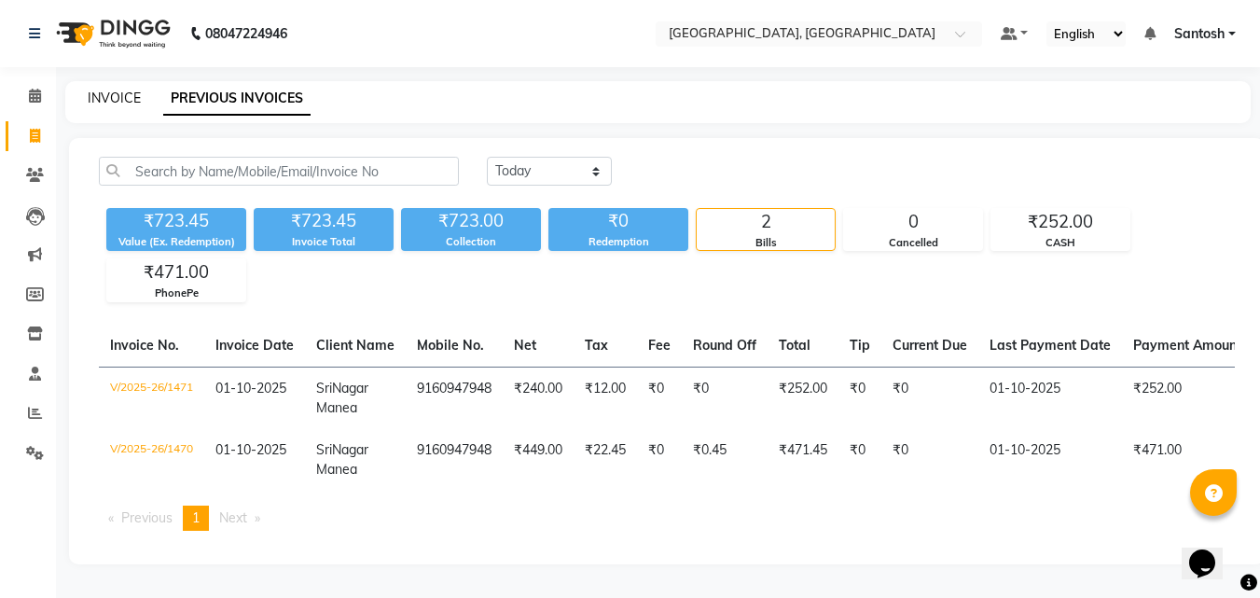
click at [117, 103] on link "INVOICE" at bounding box center [114, 98] width 53 height 17
select select "service"
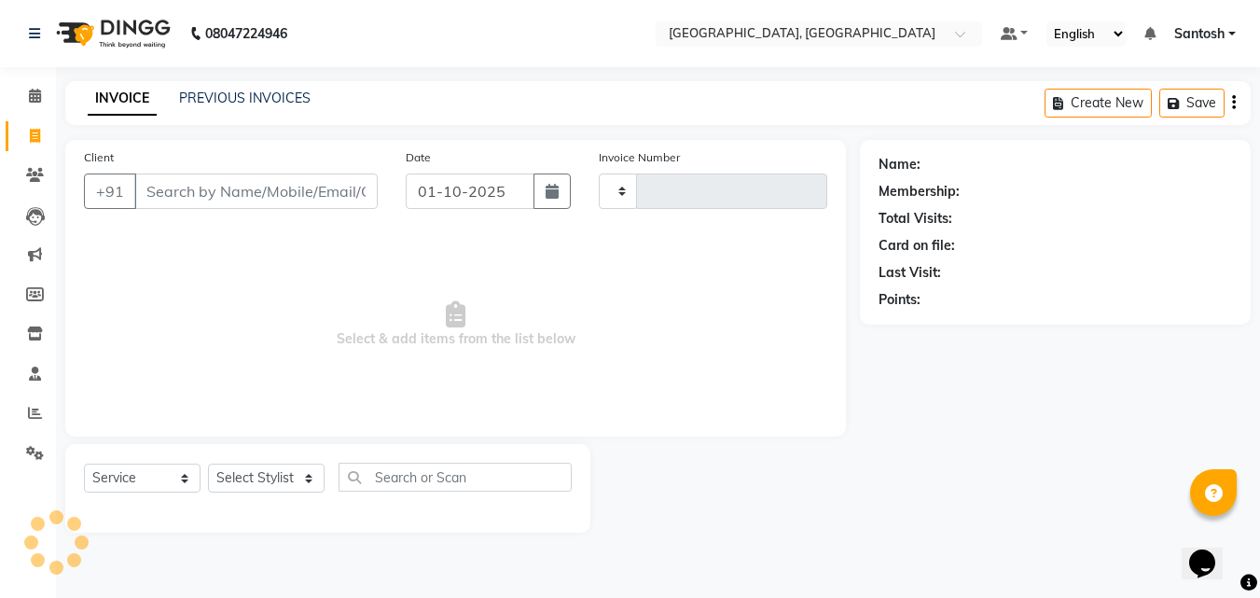
type input "1472"
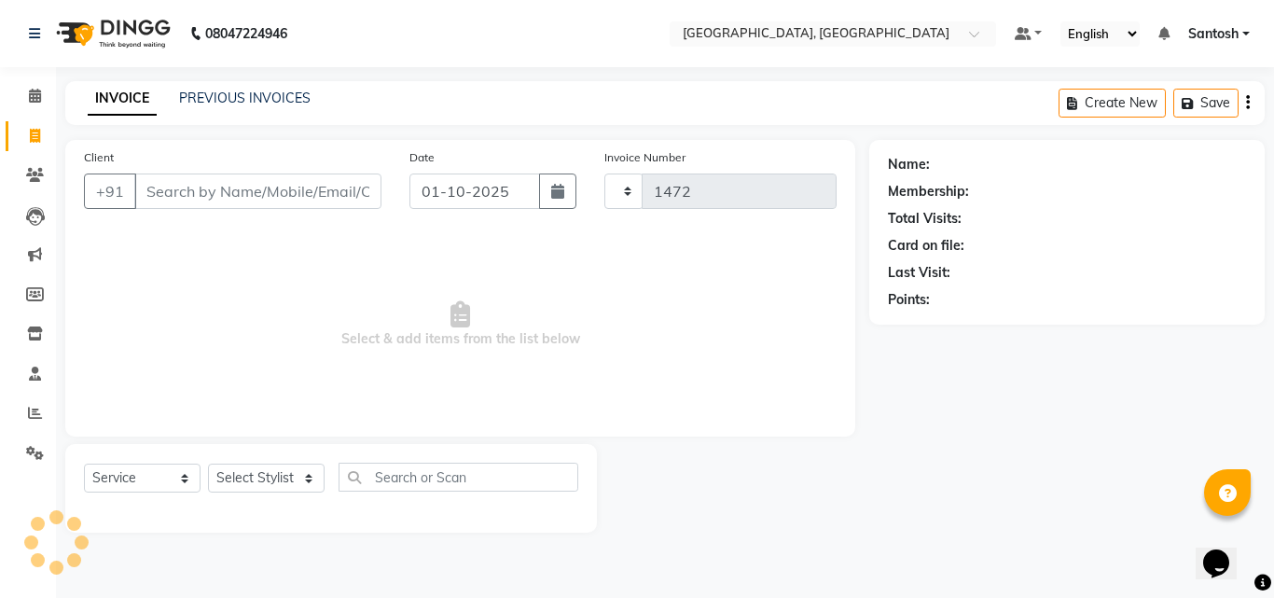
select select "5506"
click at [259, 479] on select "Select Stylist Manager [PERSON_NAME] [PERSON_NAME] [PERSON_NAME] [PERSON_NAME]" at bounding box center [266, 477] width 117 height 29
select select "50205"
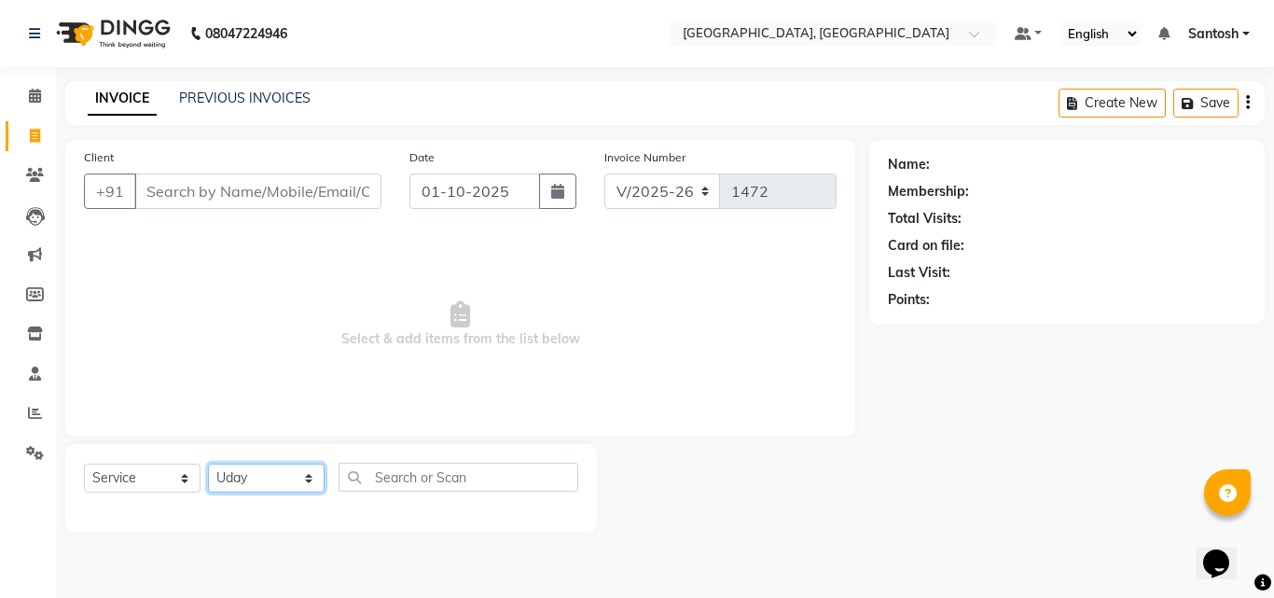
click at [208, 463] on select "Select Stylist Manager [PERSON_NAME] [PERSON_NAME] [PERSON_NAME] [PERSON_NAME]" at bounding box center [266, 477] width 117 height 29
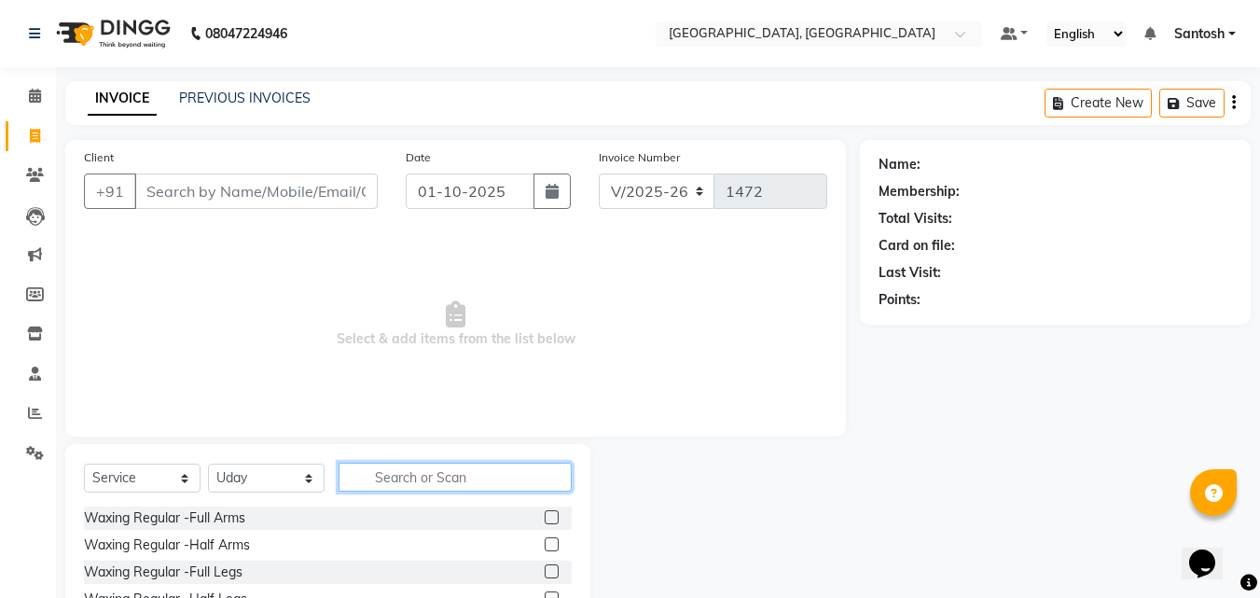
click at [376, 476] on input "text" at bounding box center [454, 476] width 233 height 29
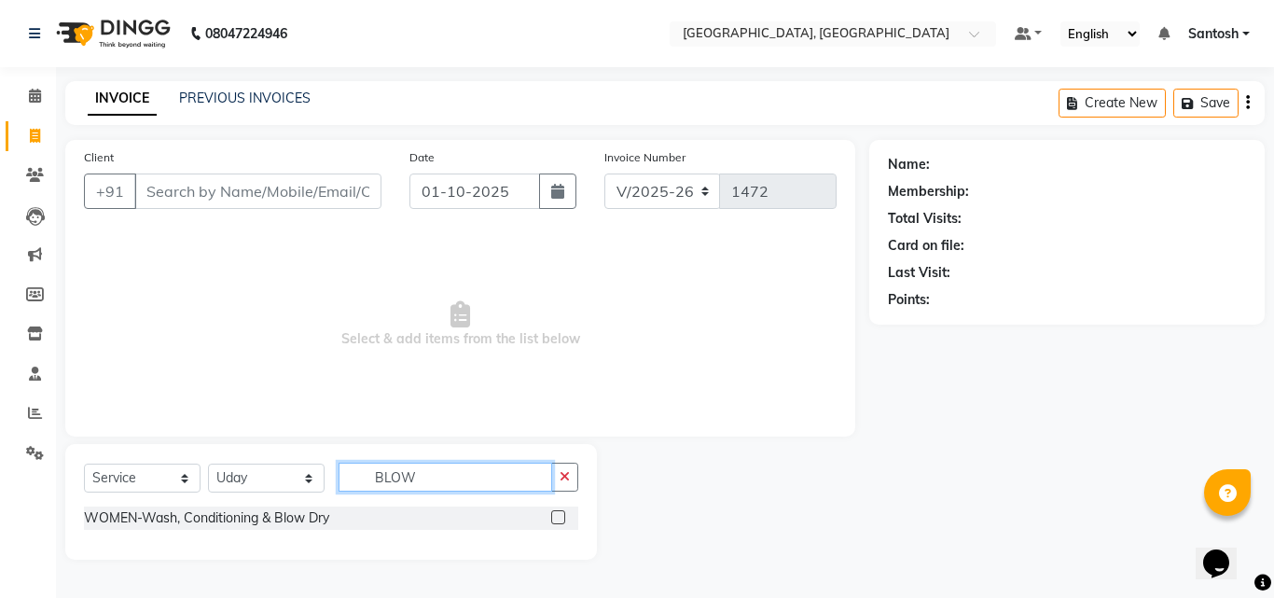
type input "BLOW"
click at [562, 518] on label at bounding box center [558, 517] width 14 height 14
click at [562, 518] on input "checkbox" at bounding box center [557, 518] width 12 height 12
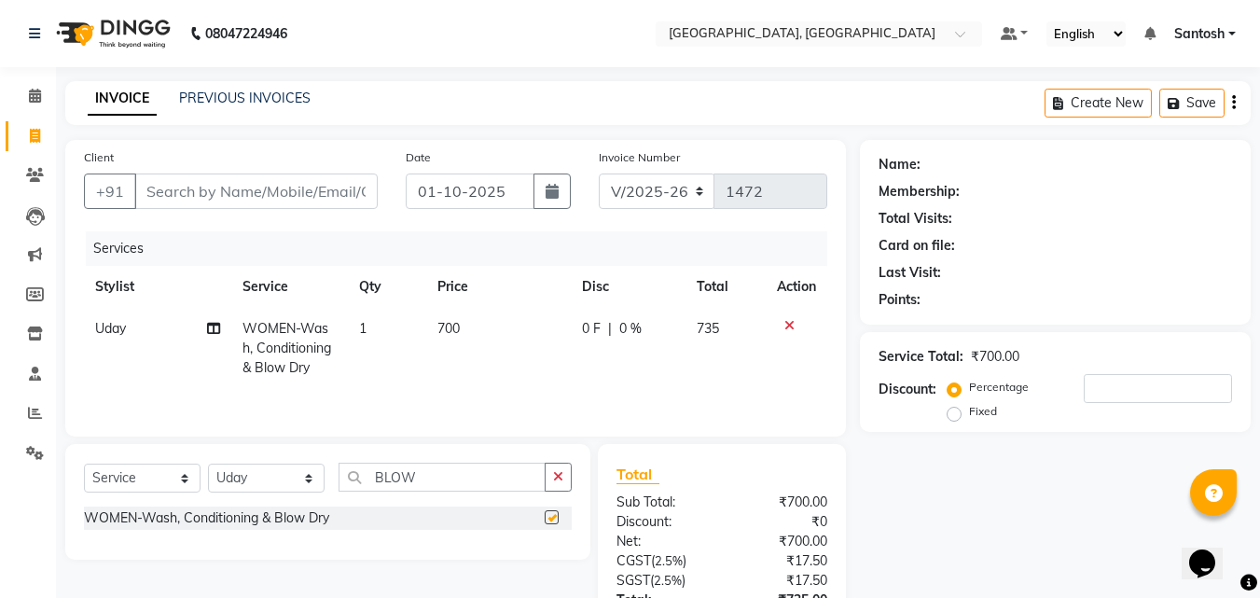
checkbox input "false"
click at [458, 321] on span "700" at bounding box center [448, 328] width 22 height 17
select select "50205"
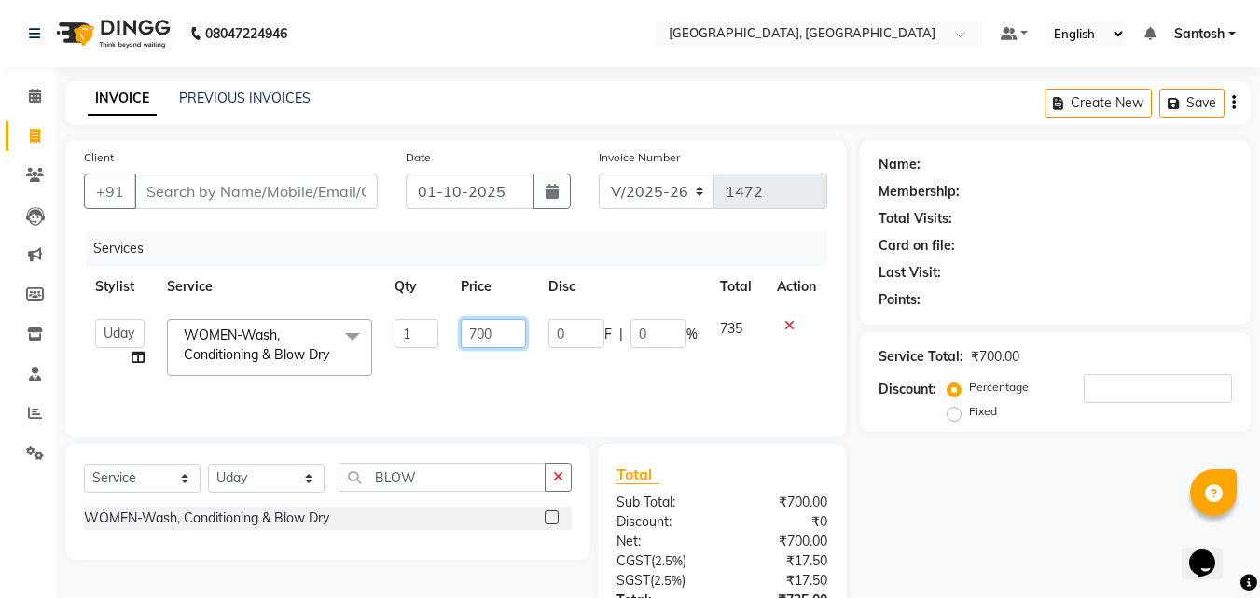
click at [494, 327] on input "700" at bounding box center [493, 333] width 64 height 29
type input "7"
type input "449"
click at [1042, 513] on div "Name: Membership: Total Visits: Card on file: Last Visit: Points: Service Total…" at bounding box center [1062, 429] width 405 height 578
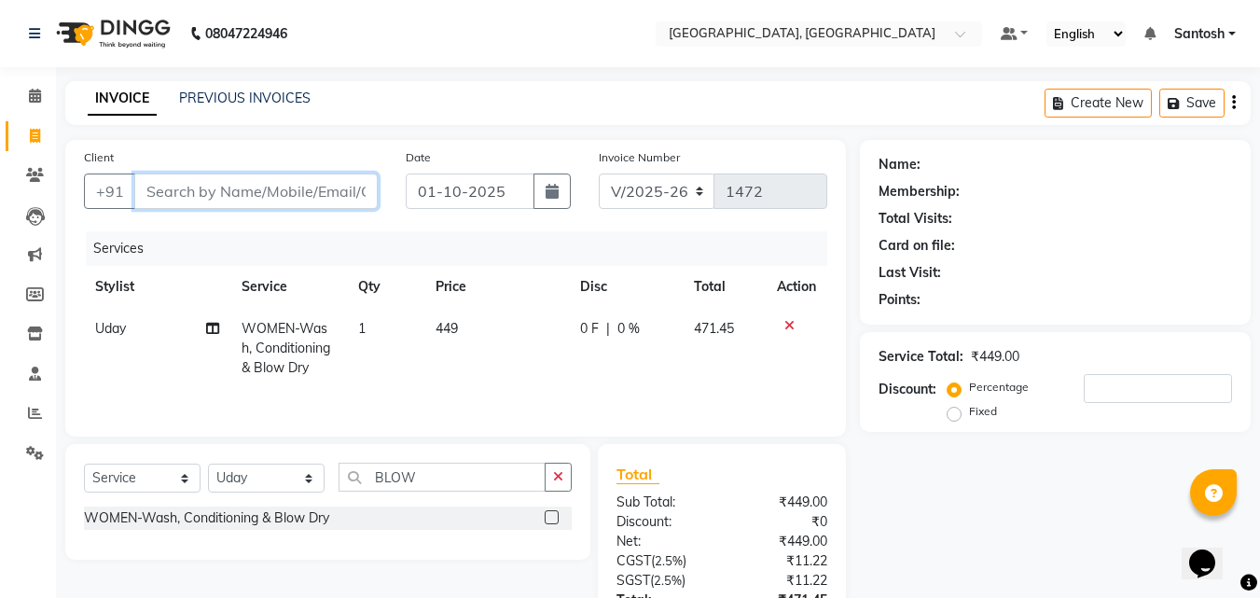
click at [185, 188] on input "Client" at bounding box center [255, 190] width 243 height 35
type input "8"
type input "0"
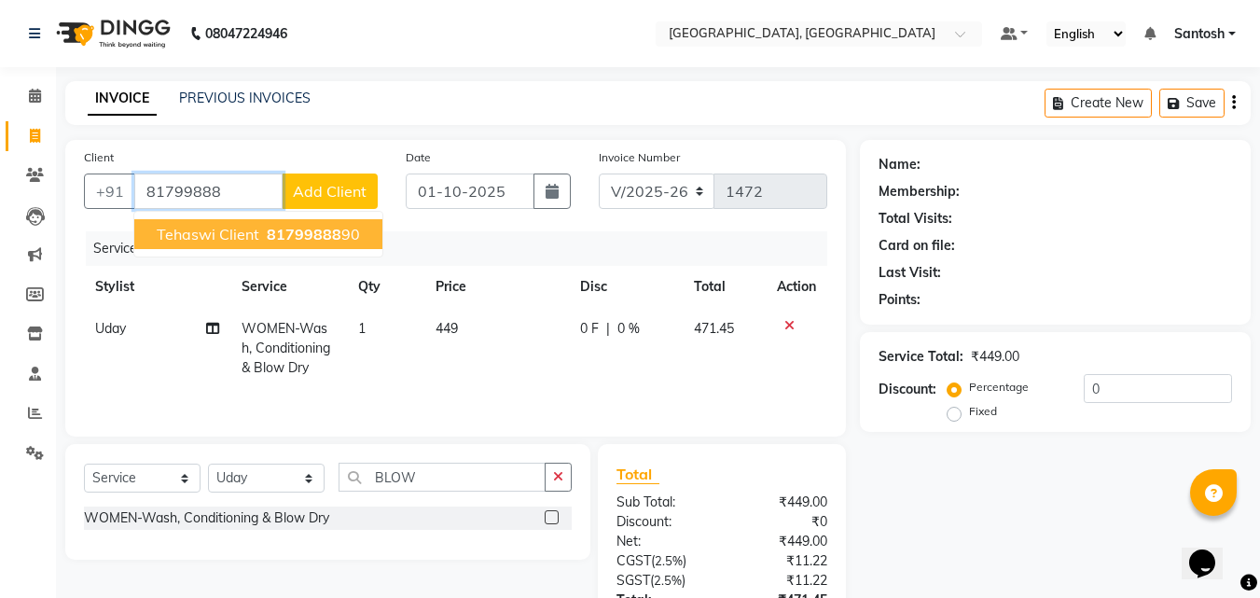
click at [245, 231] on span "Tehaswi Client" at bounding box center [208, 234] width 103 height 19
type input "8179988890"
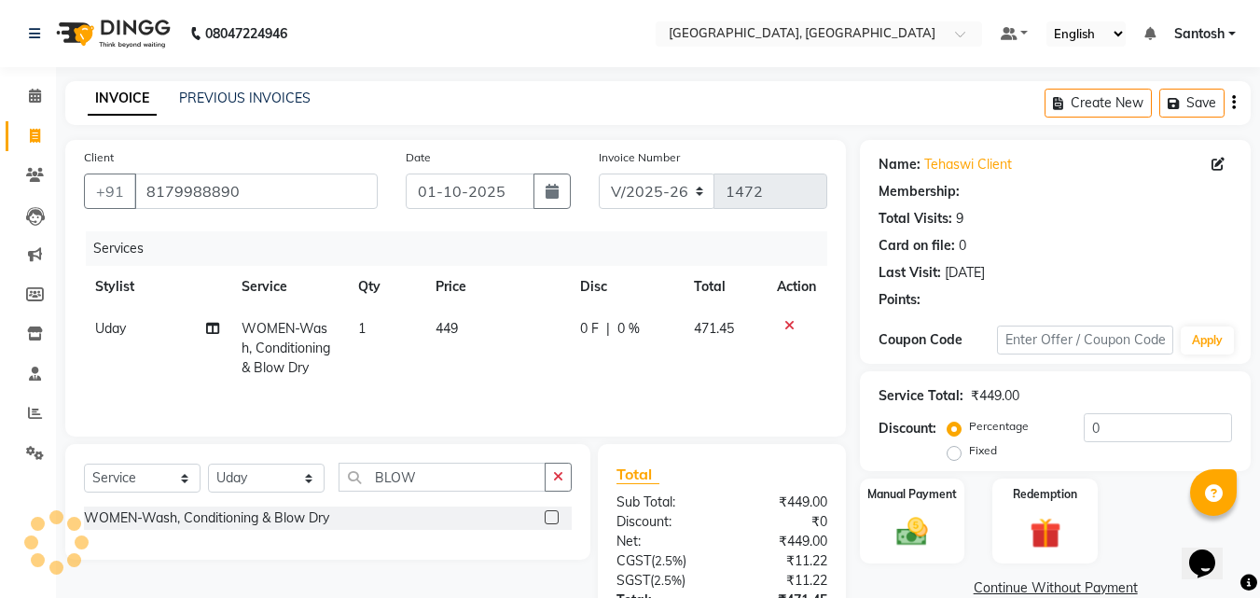
select select "1: Object"
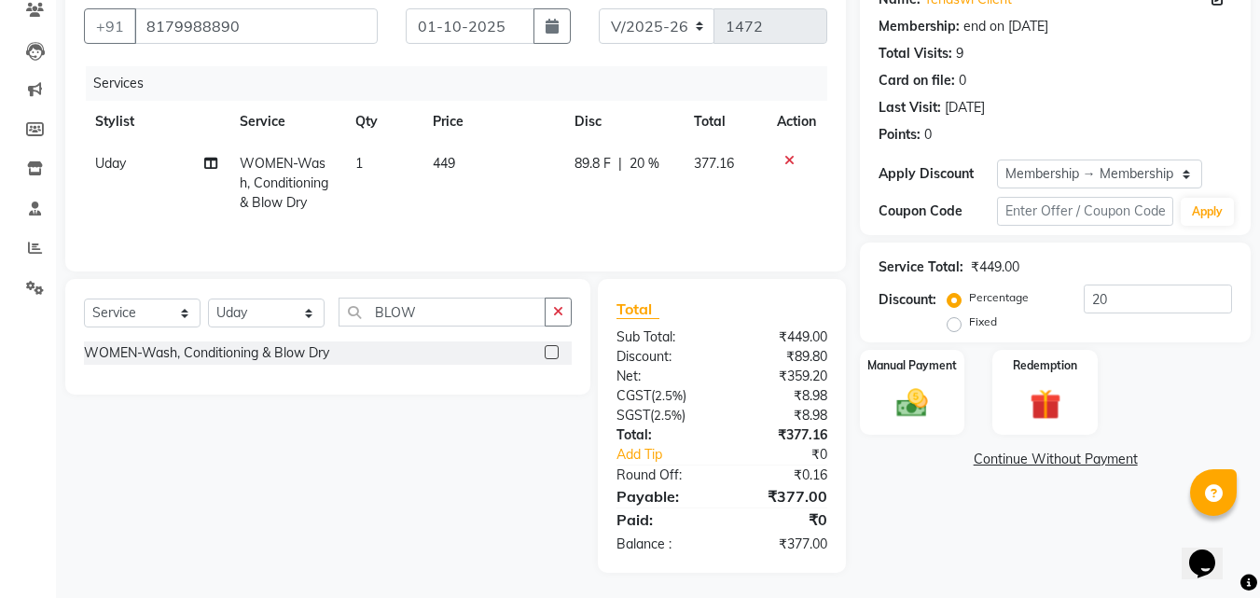
scroll to position [168, 0]
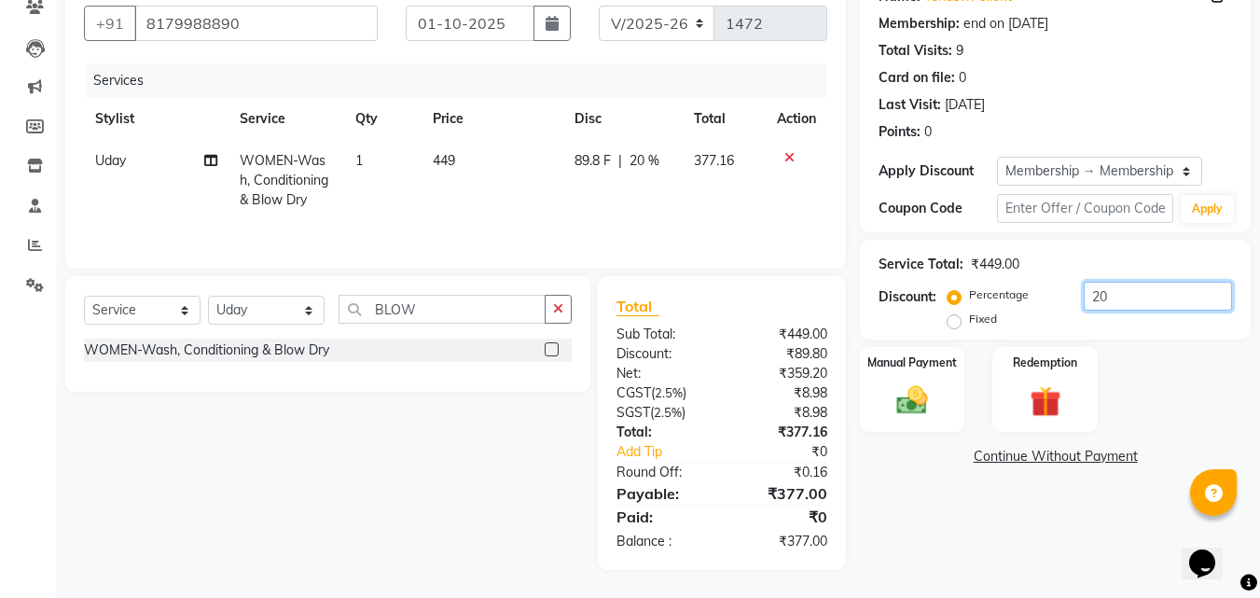
click at [1116, 301] on input "20" at bounding box center [1157, 296] width 148 height 29
type input "2"
click at [932, 372] on div "Manual Payment" at bounding box center [912, 389] width 109 height 89
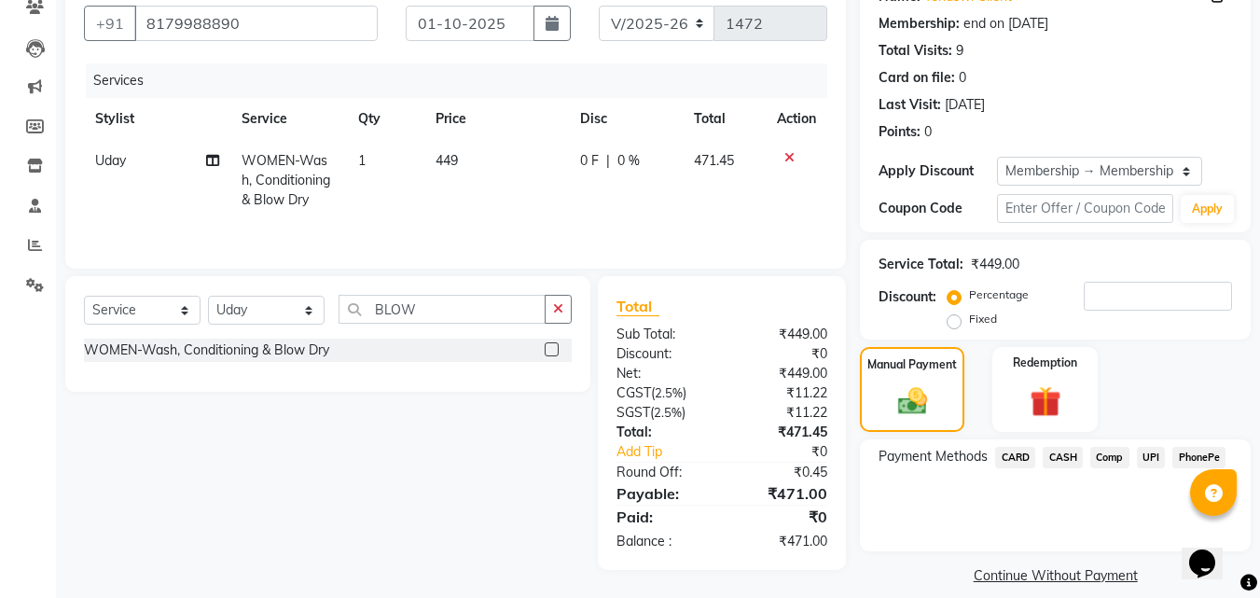
click at [1151, 457] on span "UPI" at bounding box center [1151, 457] width 29 height 21
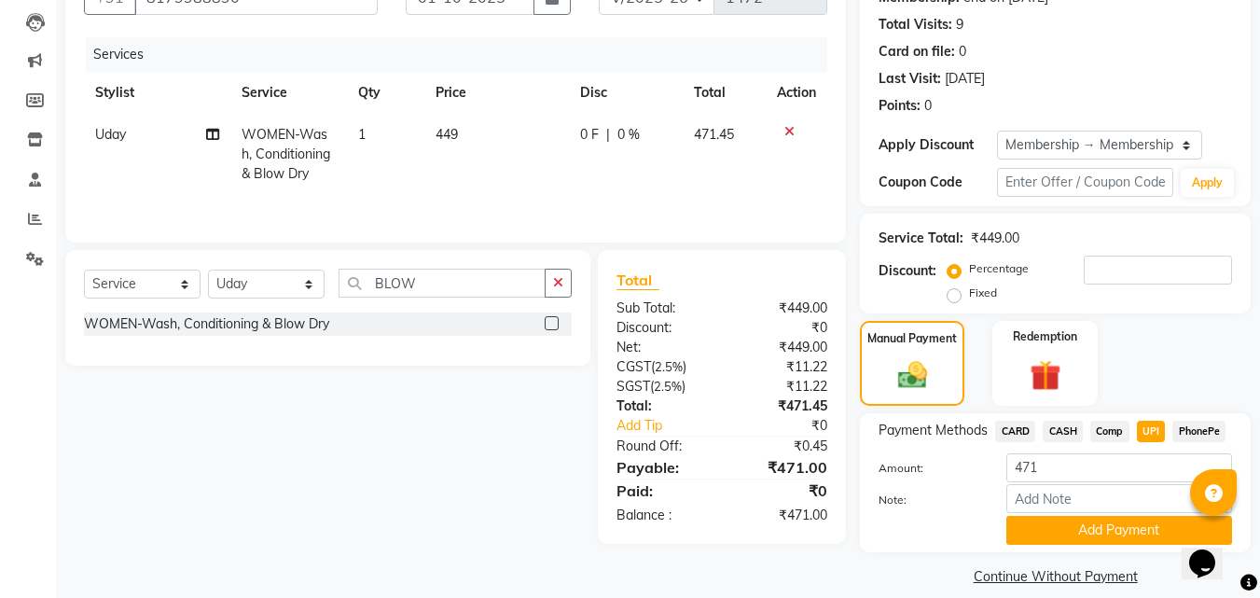
scroll to position [214, 0]
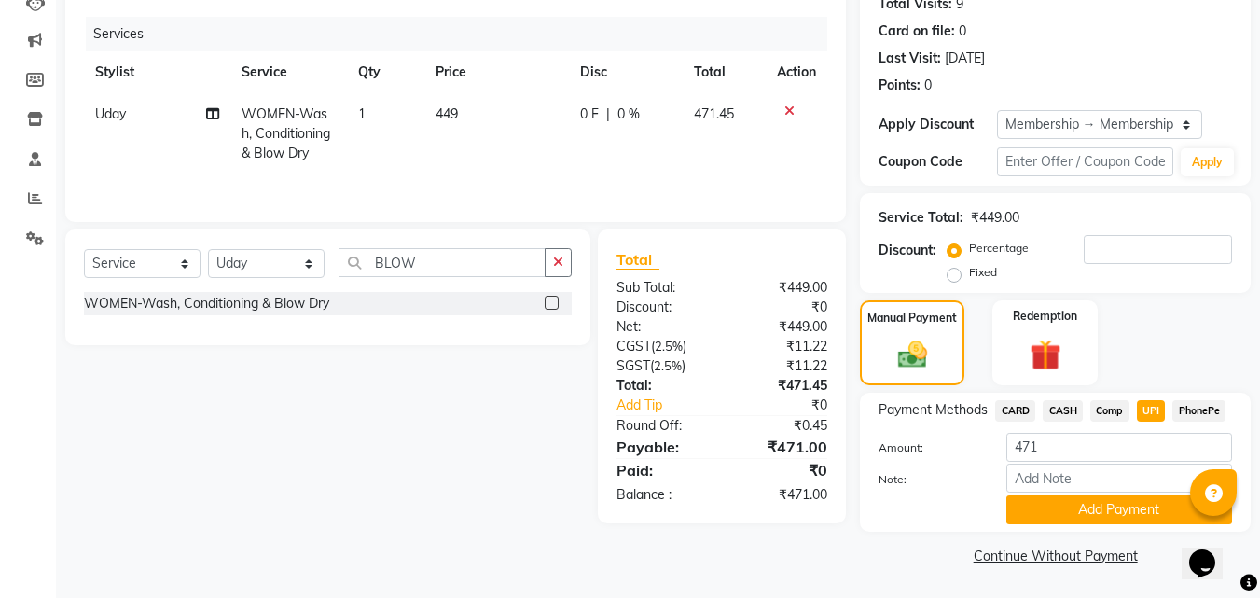
click at [1106, 503] on button "Add Payment" at bounding box center [1119, 509] width 226 height 29
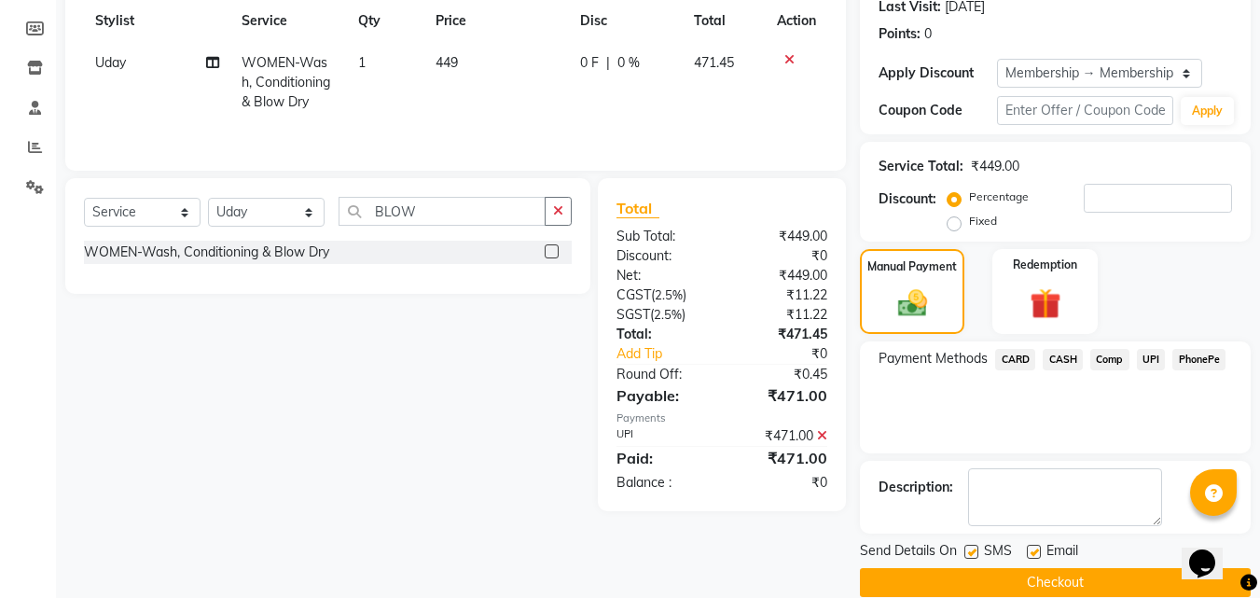
scroll to position [293, 0]
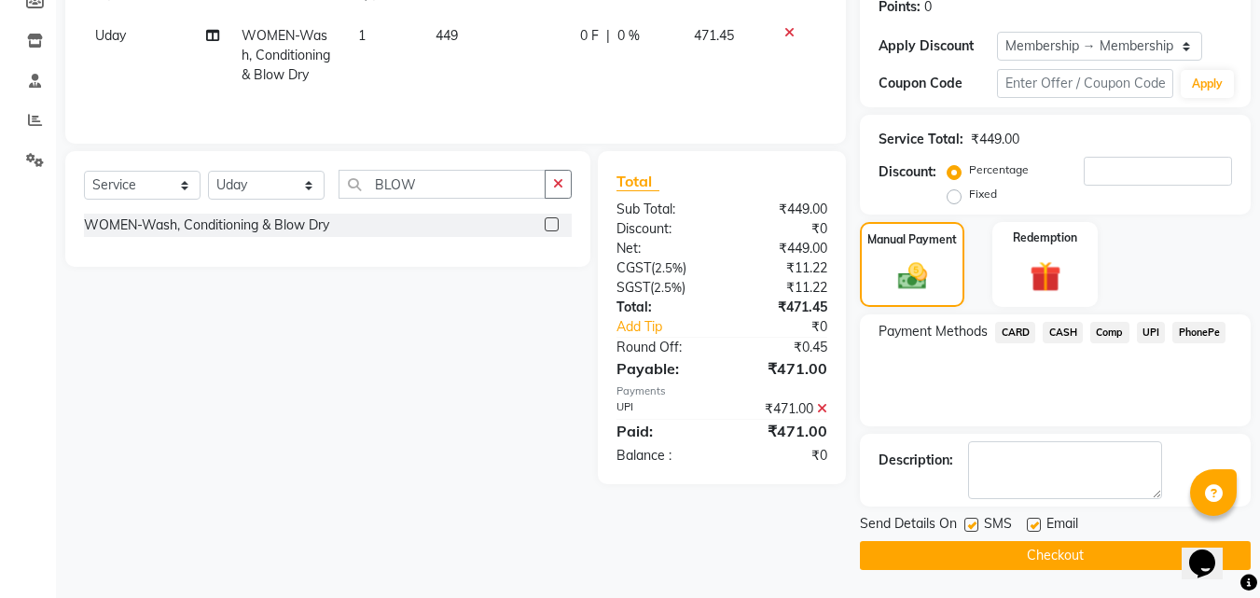
click at [1038, 527] on label at bounding box center [1034, 525] width 14 height 14
click at [1038, 527] on input "checkbox" at bounding box center [1033, 525] width 12 height 12
checkbox input "false"
click at [1072, 545] on button "Checkout" at bounding box center [1055, 555] width 391 height 29
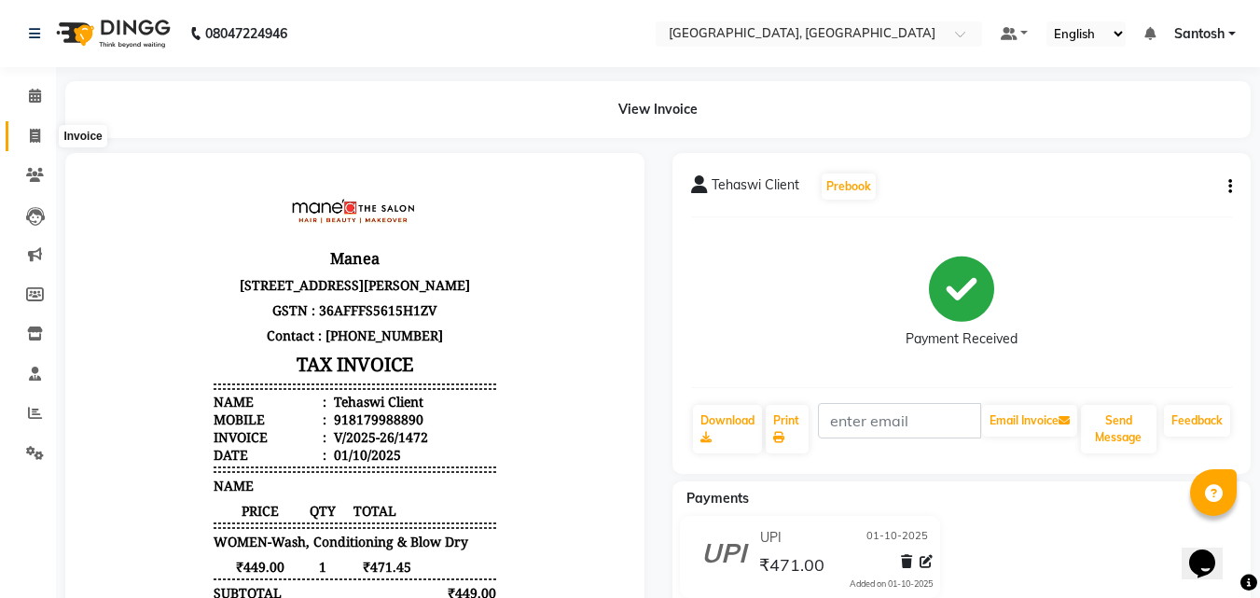
click at [42, 131] on span at bounding box center [35, 136] width 33 height 21
select select "service"
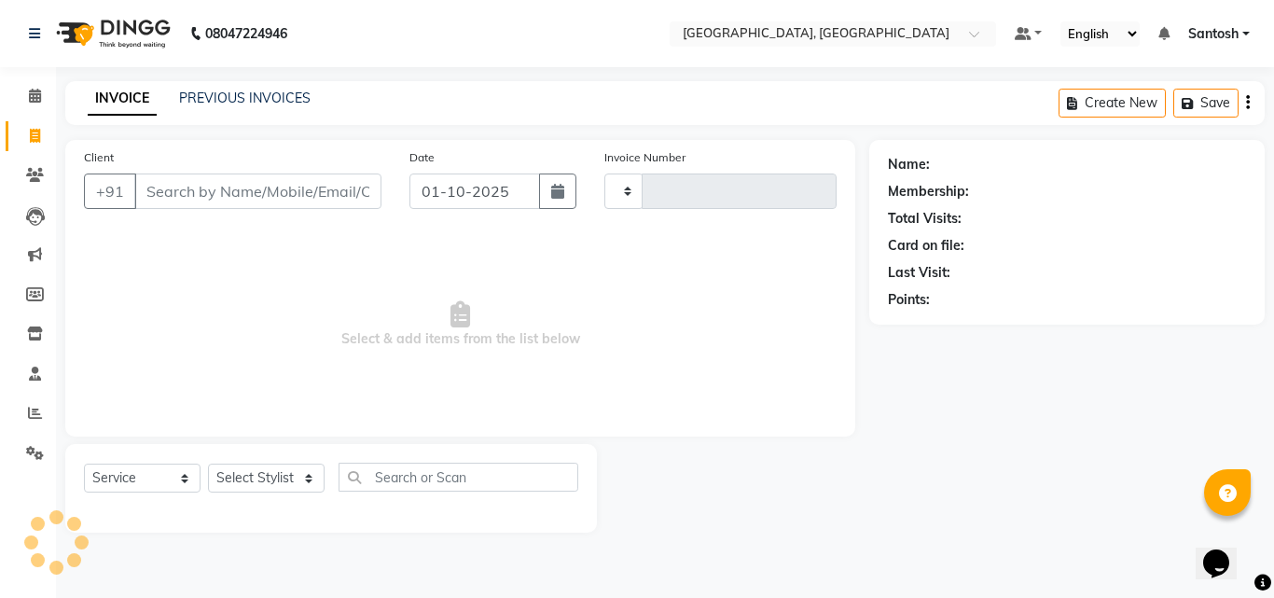
type input "1473"
select select "5506"
click at [214, 97] on link "PREVIOUS INVOICES" at bounding box center [244, 98] width 131 height 17
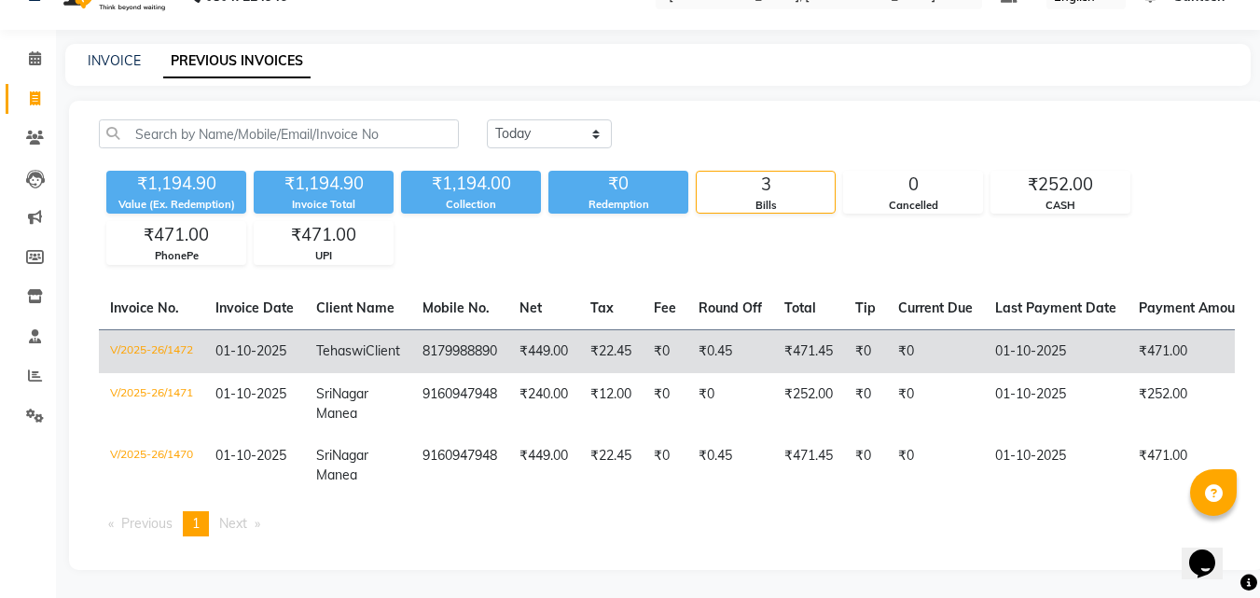
scroll to position [70, 0]
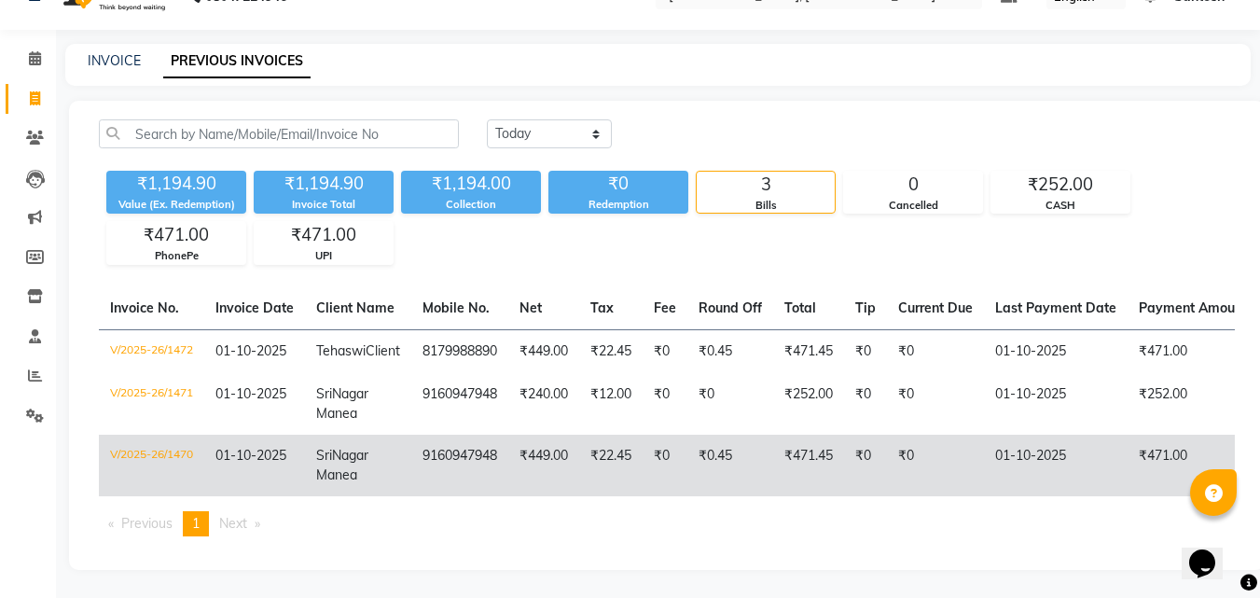
click at [169, 444] on td "V/2025-26/1470" at bounding box center [151, 466] width 105 height 62
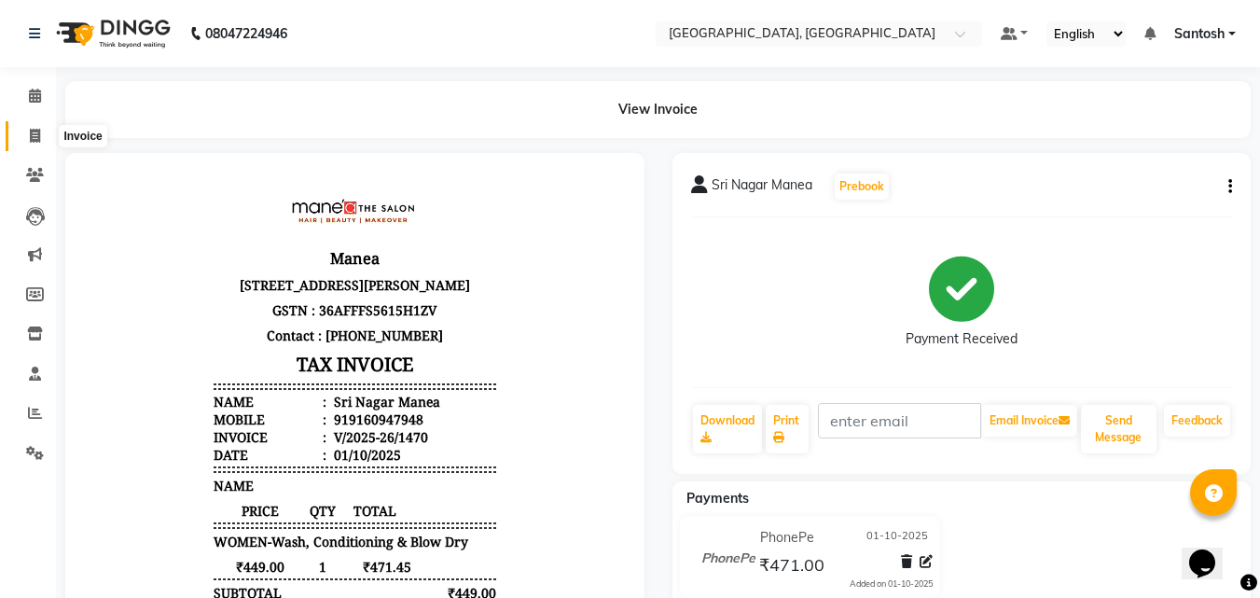
click at [28, 129] on span at bounding box center [35, 136] width 33 height 21
select select "5506"
select select "service"
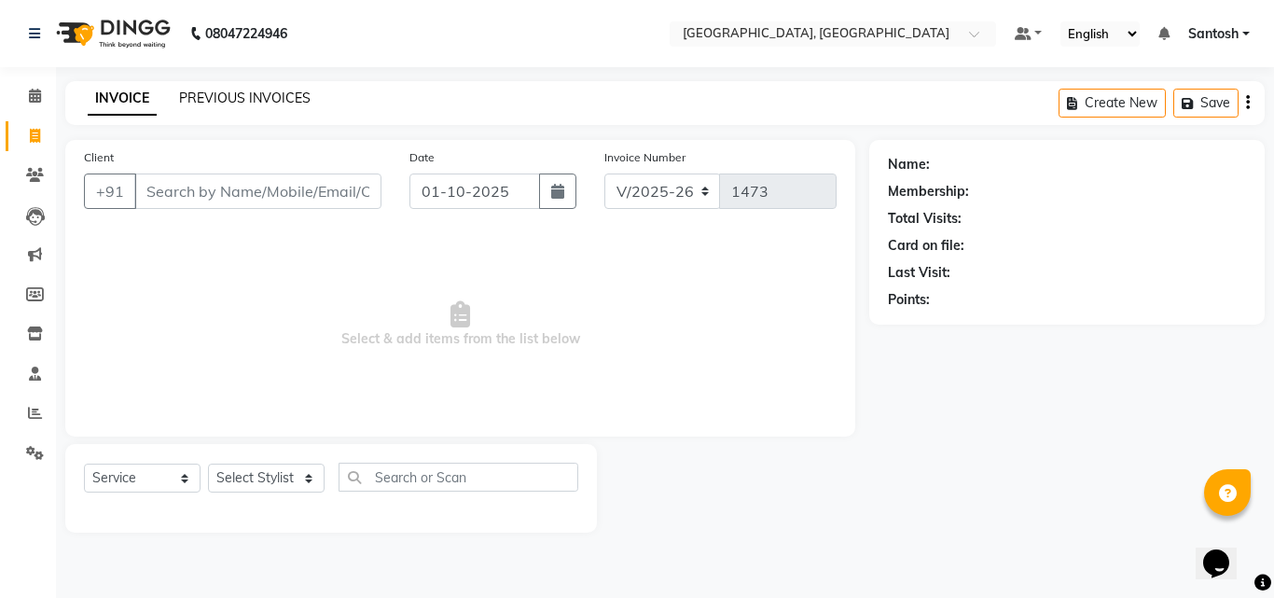
click at [241, 99] on link "PREVIOUS INVOICES" at bounding box center [244, 98] width 131 height 17
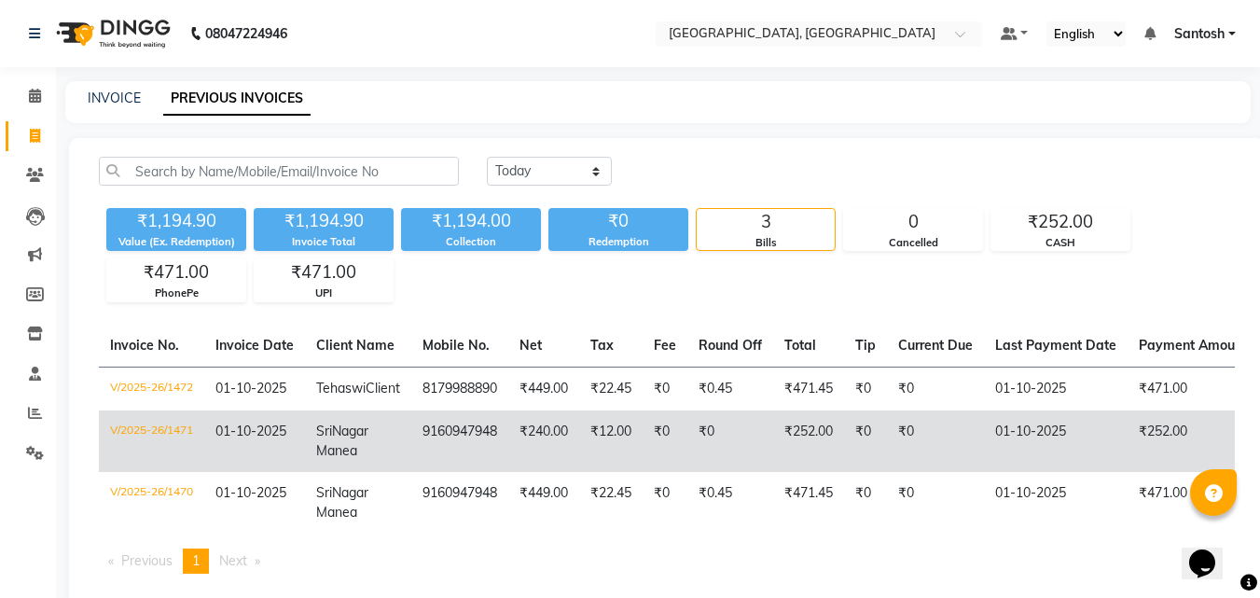
click at [201, 460] on td "V/2025-26/1471" at bounding box center [151, 441] width 105 height 62
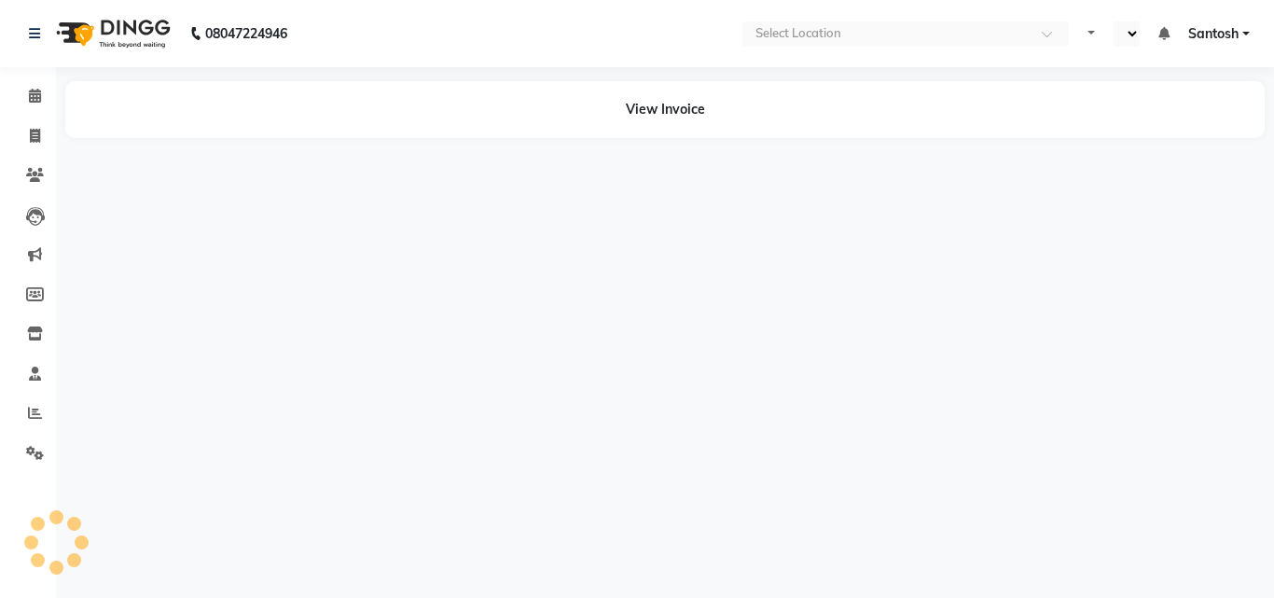
select select "en"
